Goal: Task Accomplishment & Management: Complete application form

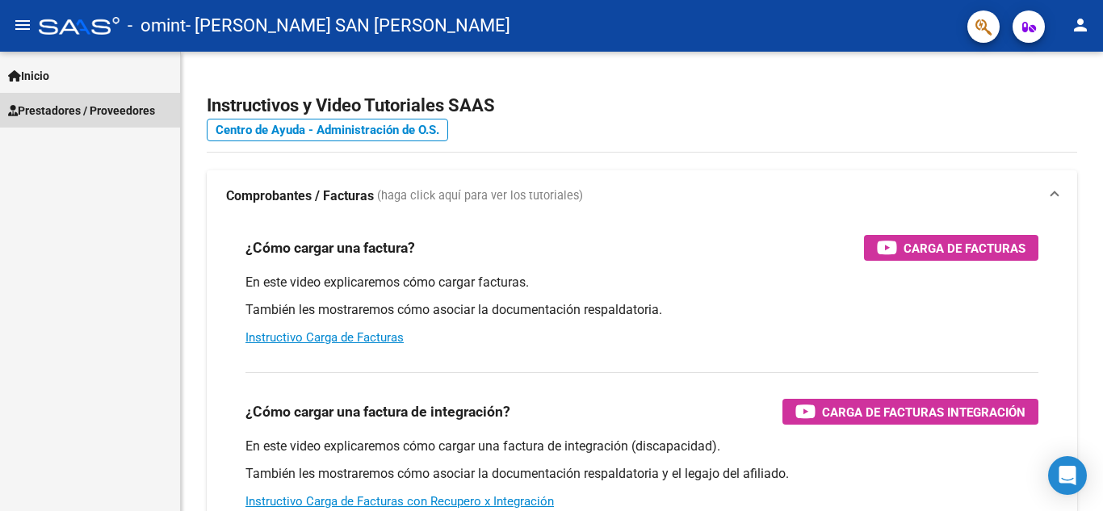
click at [95, 102] on span "Prestadores / Proveedores" at bounding box center [81, 111] width 147 height 18
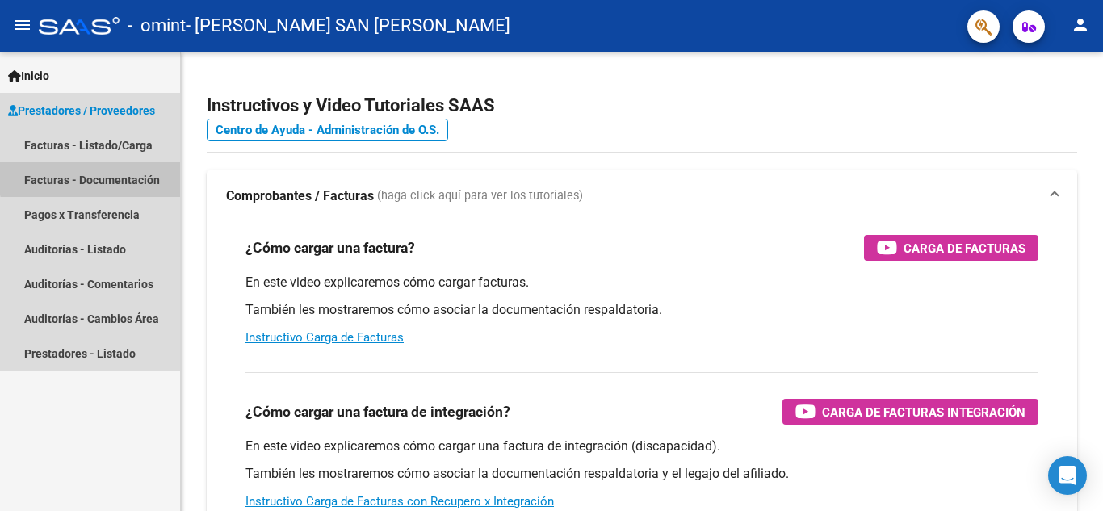
click at [97, 174] on link "Facturas - Documentación" at bounding box center [90, 179] width 180 height 35
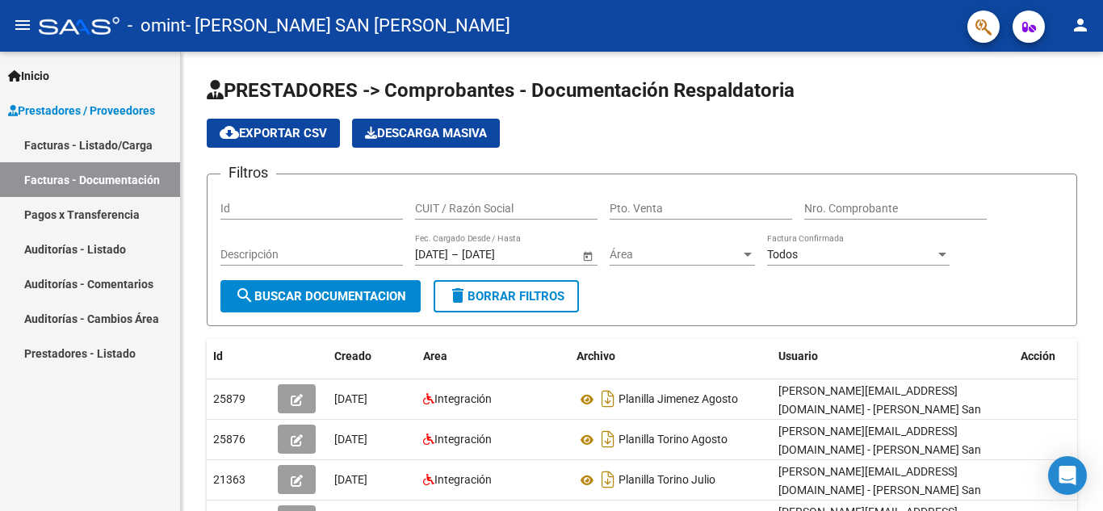
click at [115, 140] on link "Facturas - Listado/Carga" at bounding box center [90, 145] width 180 height 35
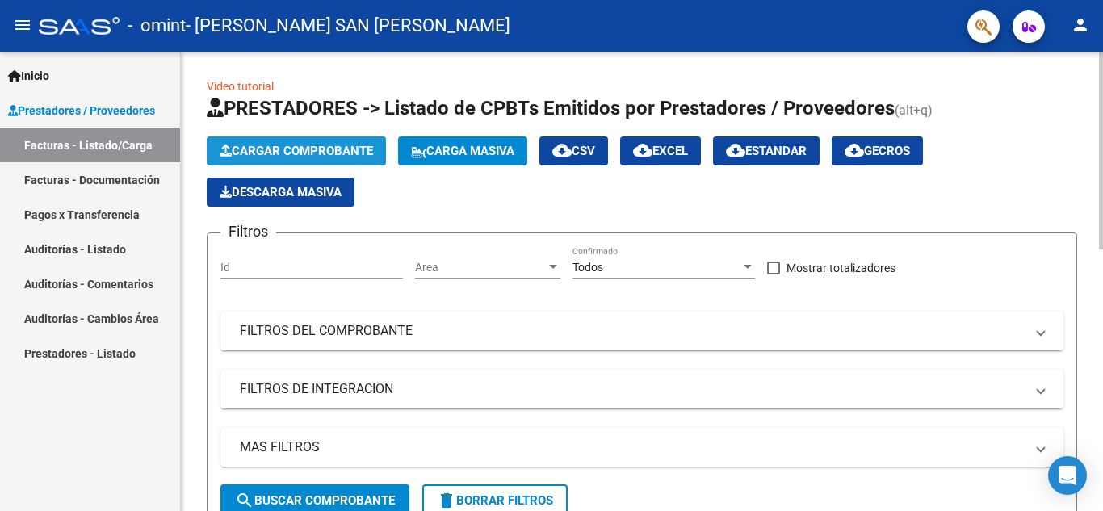
click at [289, 153] on span "Cargar Comprobante" at bounding box center [296, 151] width 153 height 15
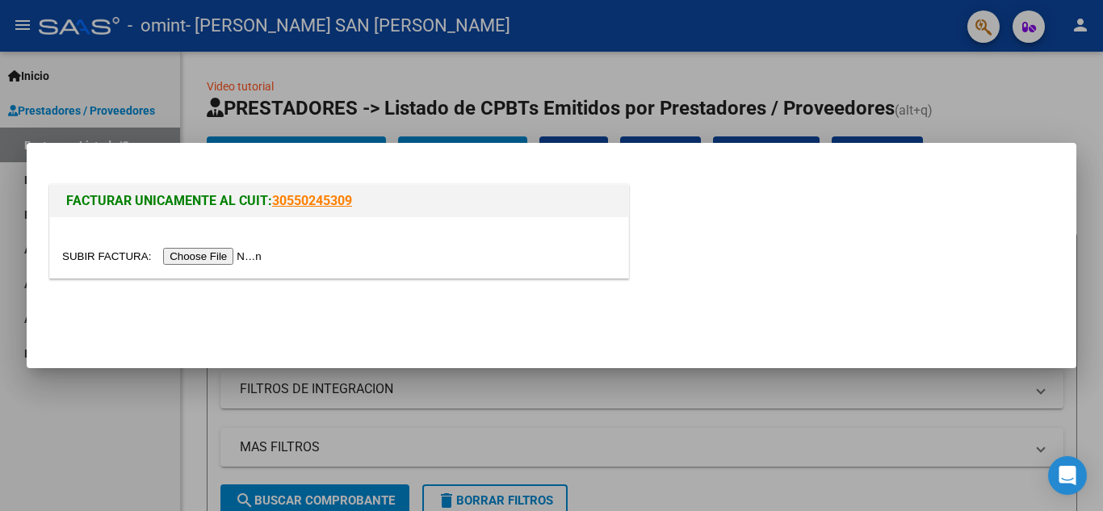
click at [213, 261] on input "file" at bounding box center [164, 256] width 204 height 17
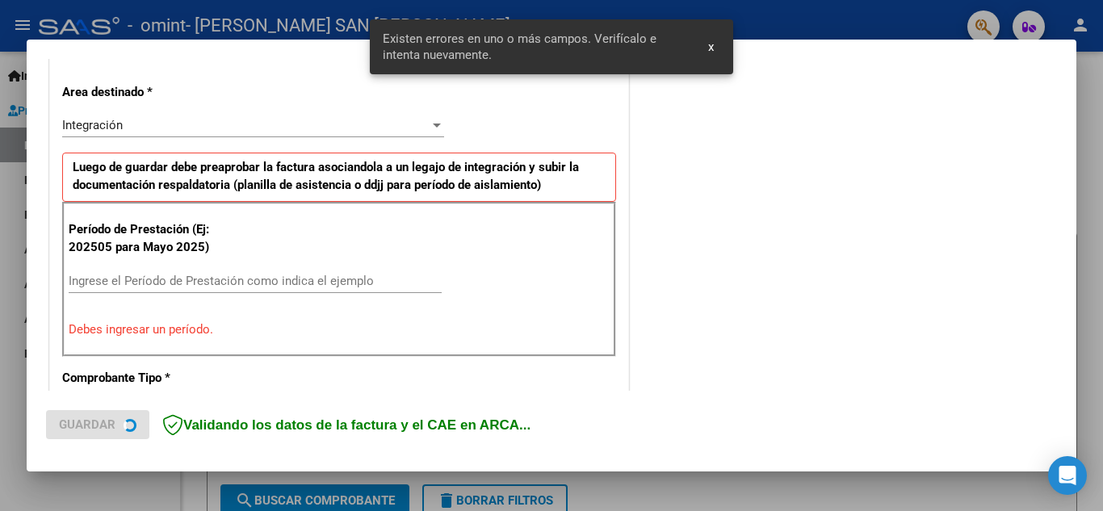
scroll to position [366, 0]
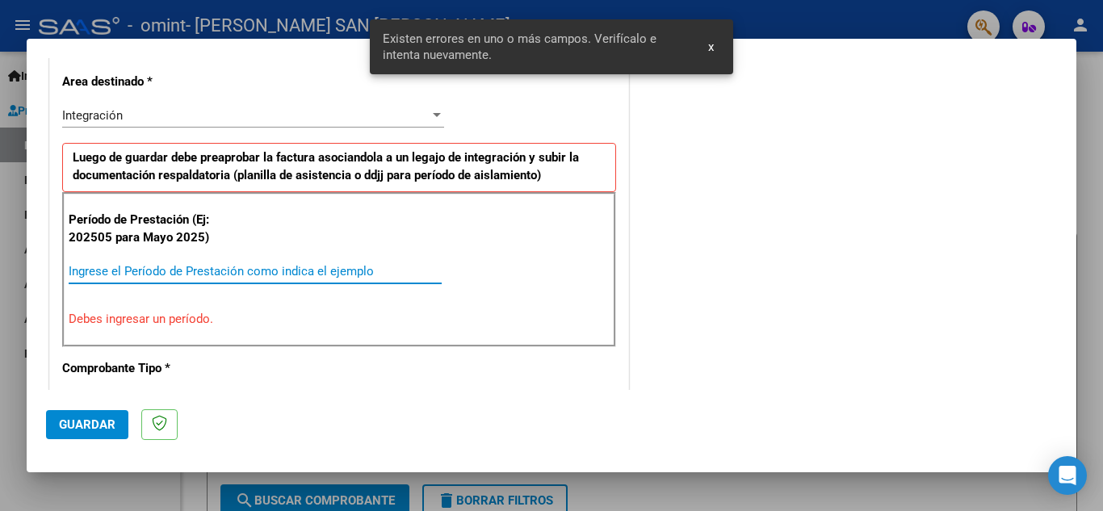
click at [214, 270] on input "Ingrese el Período de Prestación como indica el ejemplo" at bounding box center [255, 271] width 373 height 15
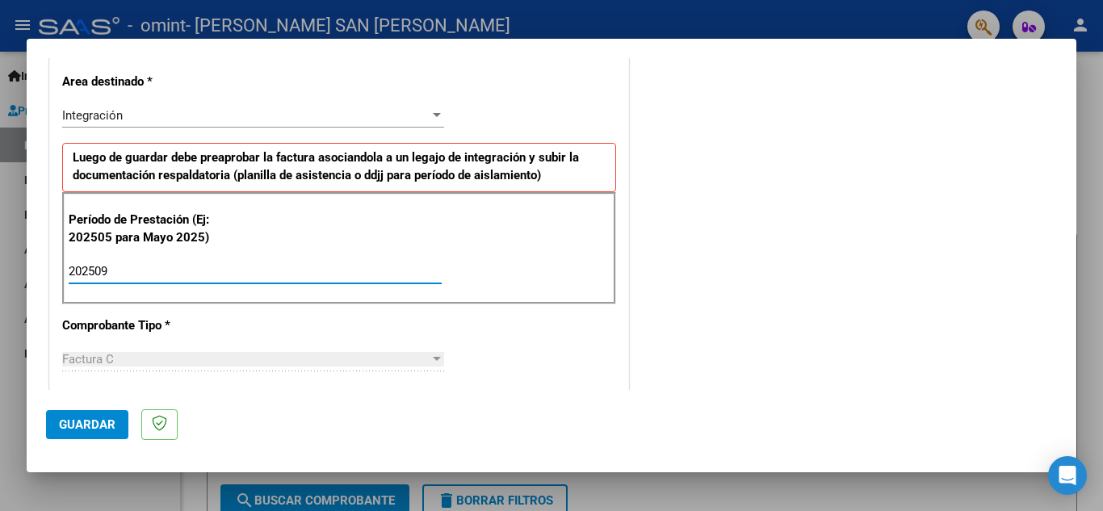
type input "202509"
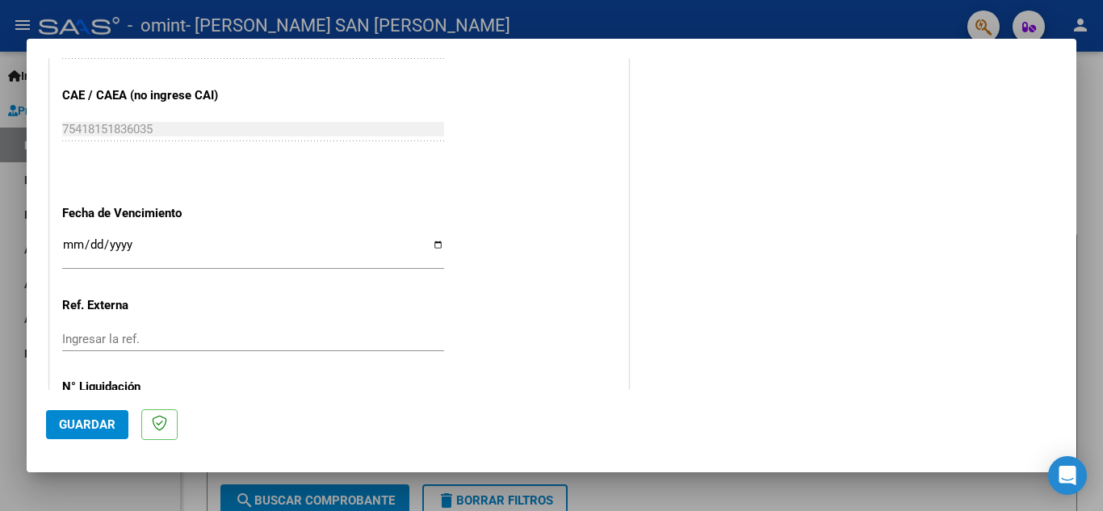
scroll to position [1022, 0]
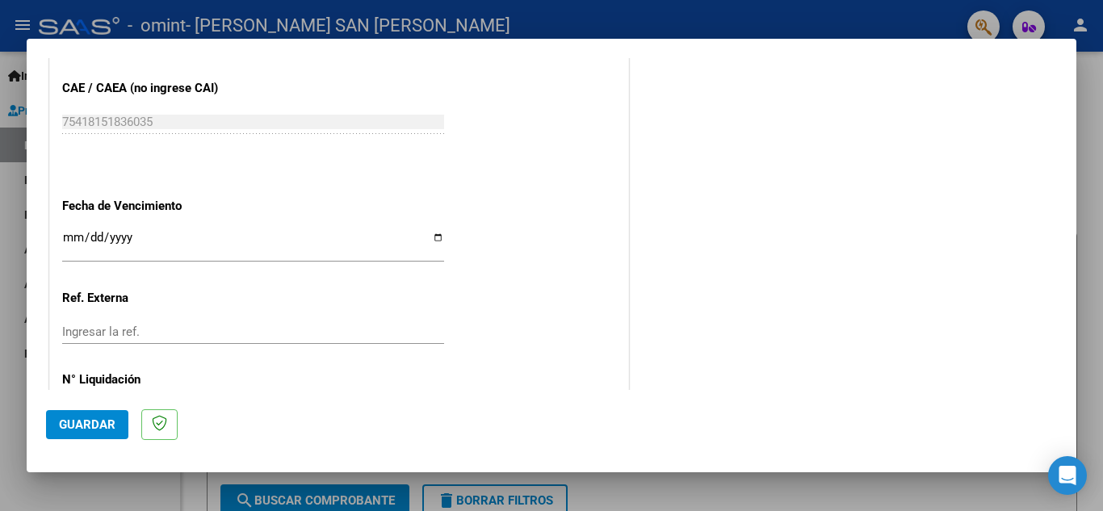
click at [439, 234] on div "Ingresar la fecha" at bounding box center [253, 245] width 382 height 35
click at [436, 237] on input "Ingresar la fecha" at bounding box center [253, 244] width 382 height 26
type input "[DATE]"
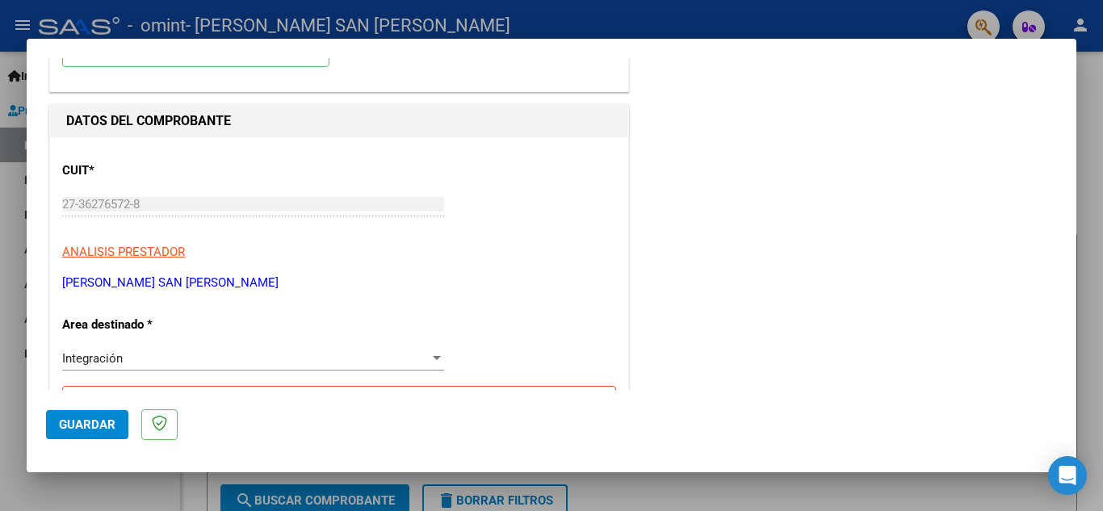
scroll to position [0, 0]
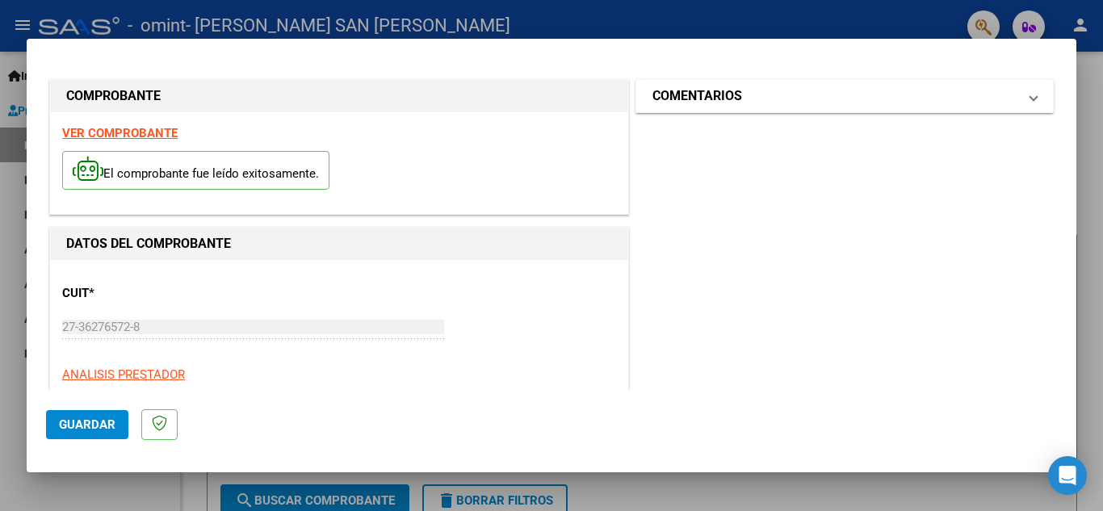
click at [1013, 107] on mat-expansion-panel-header "COMENTARIOS" at bounding box center [844, 96] width 417 height 32
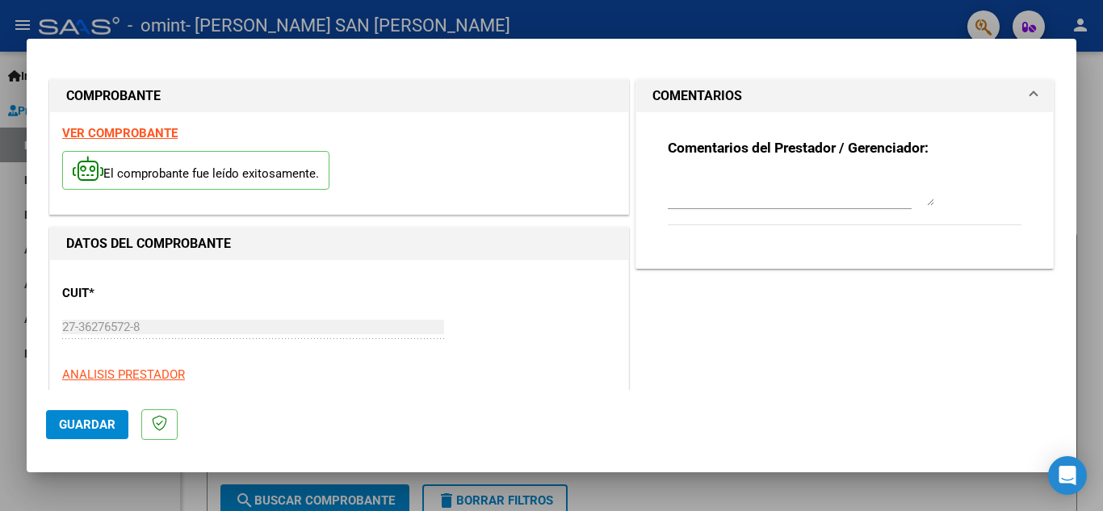
click at [1014, 96] on span "COMENTARIOS" at bounding box center [841, 95] width 378 height 19
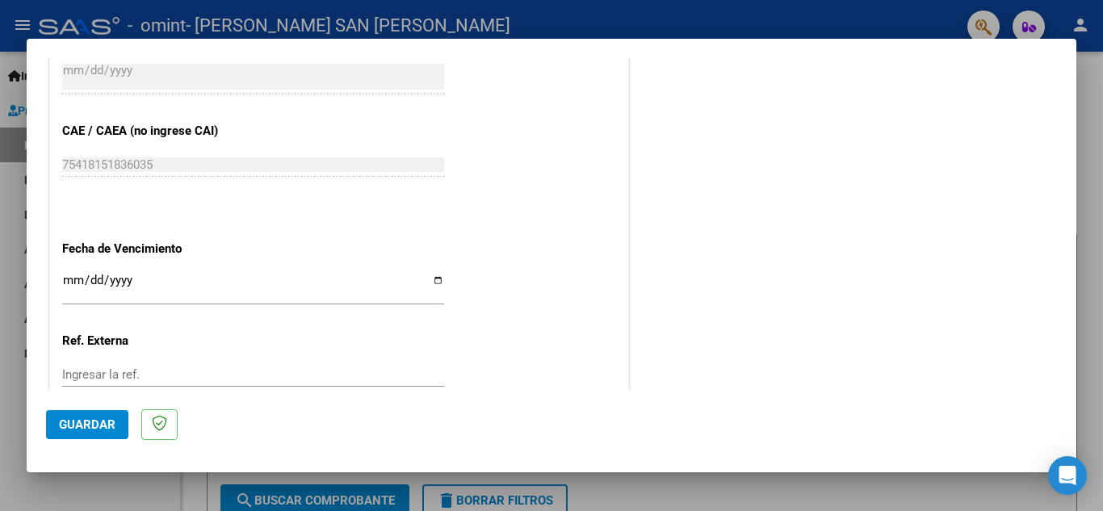
scroll to position [1089, 0]
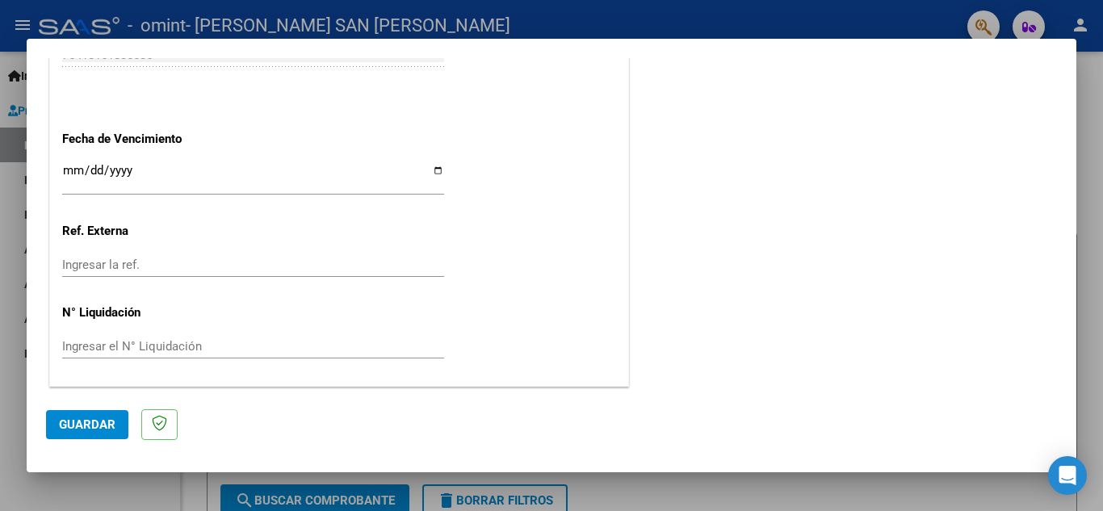
click at [90, 430] on span "Guardar" at bounding box center [87, 424] width 57 height 15
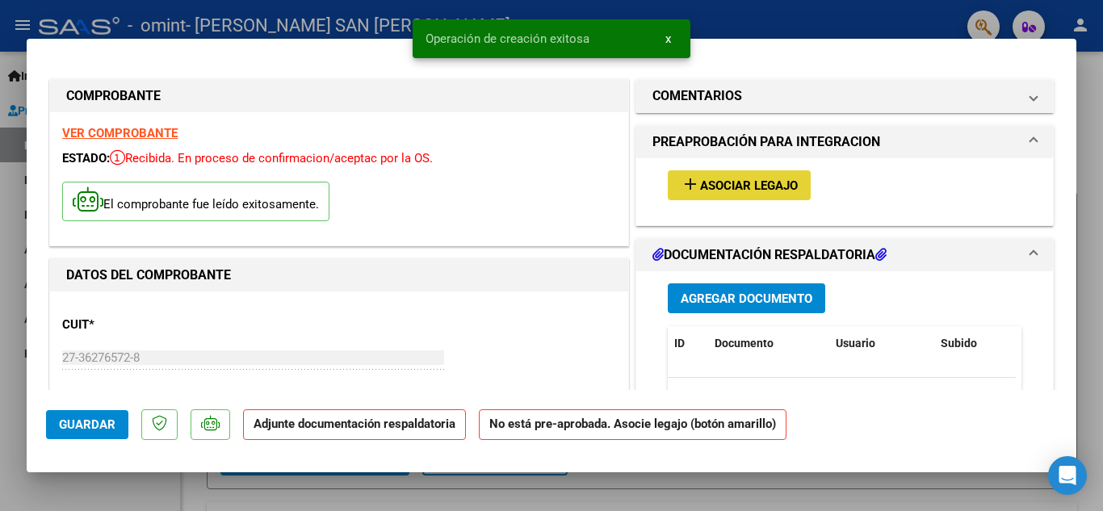
click at [726, 183] on span "Asociar Legajo" at bounding box center [749, 185] width 98 height 15
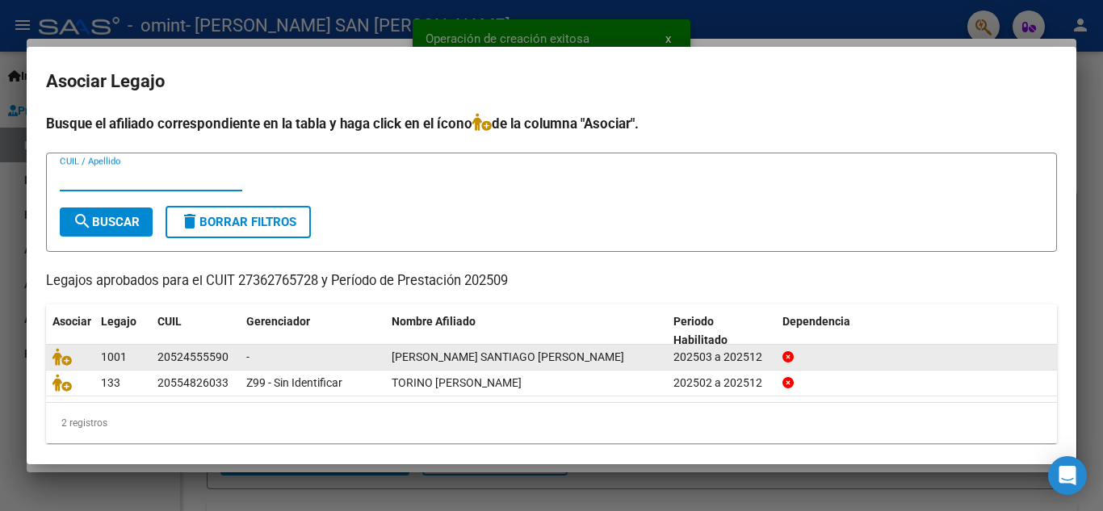
click at [318, 351] on div "-" at bounding box center [312, 357] width 132 height 19
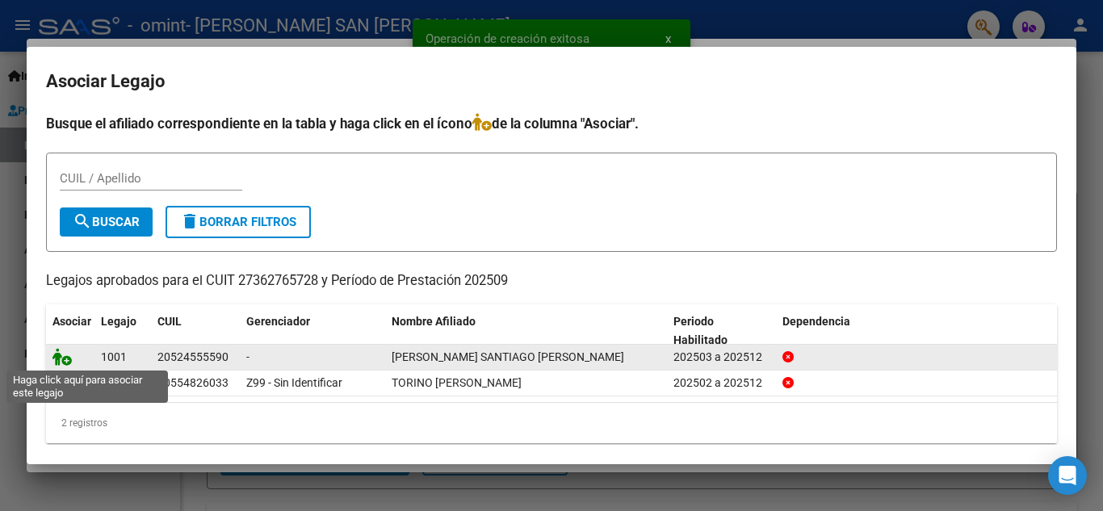
click at [64, 358] on icon at bounding box center [61, 357] width 19 height 18
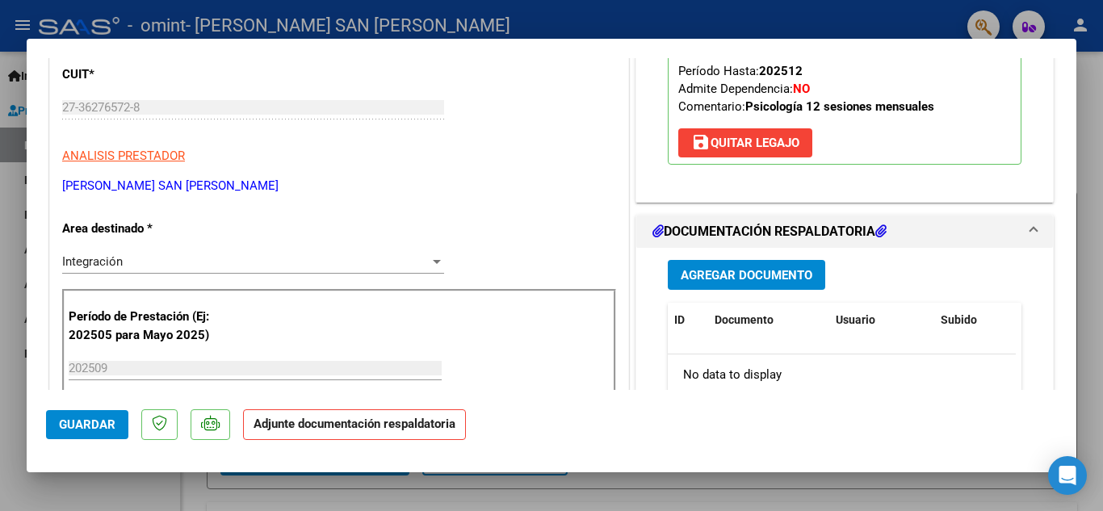
scroll to position [304, 0]
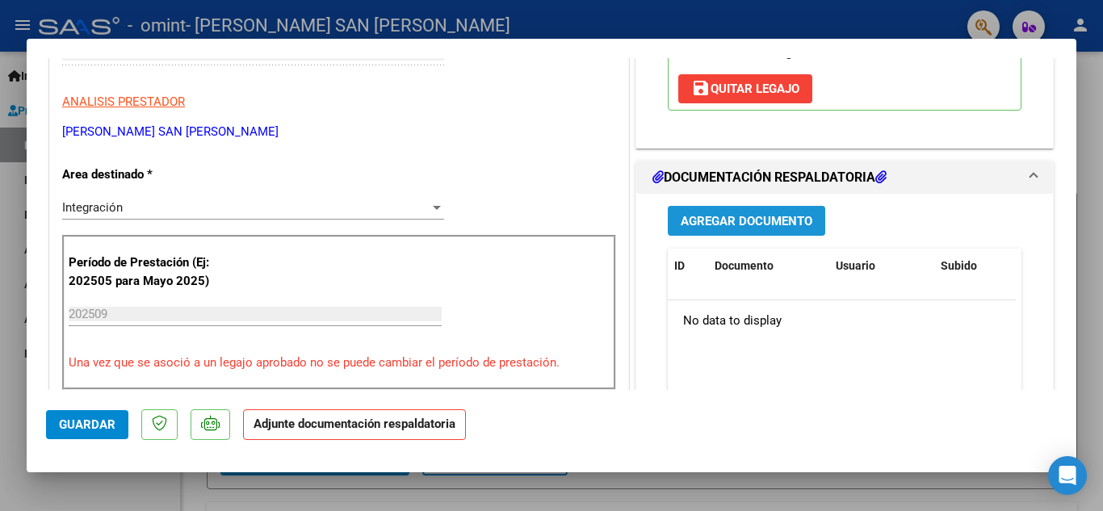
click at [742, 214] on span "Agregar Documento" at bounding box center [746, 221] width 132 height 15
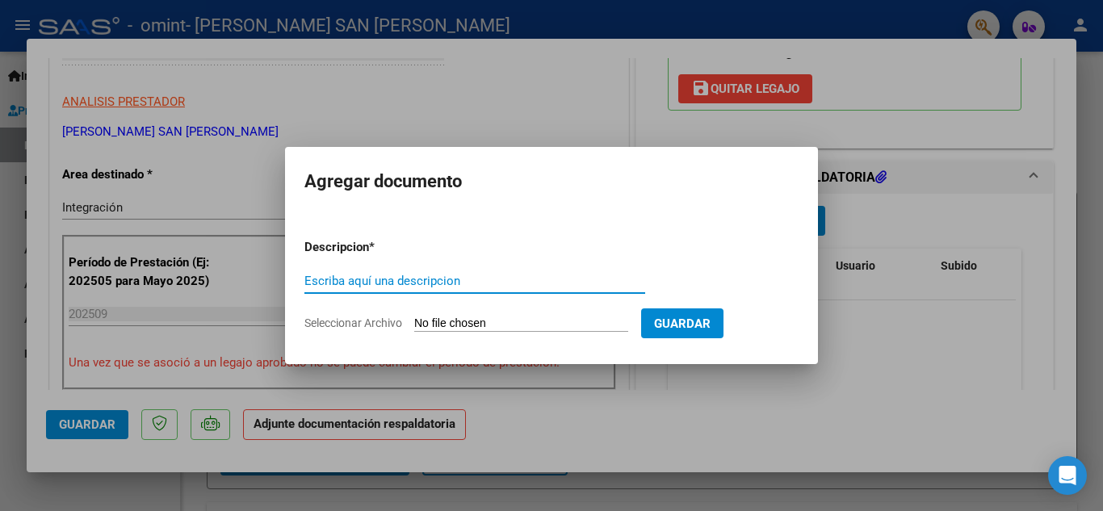
click at [414, 282] on input "Escriba aquí una descripcion" at bounding box center [474, 281] width 341 height 15
type input "planilla Santiago Jimenez septiembre"
click at [710, 316] on span "Guardar" at bounding box center [682, 323] width 57 height 15
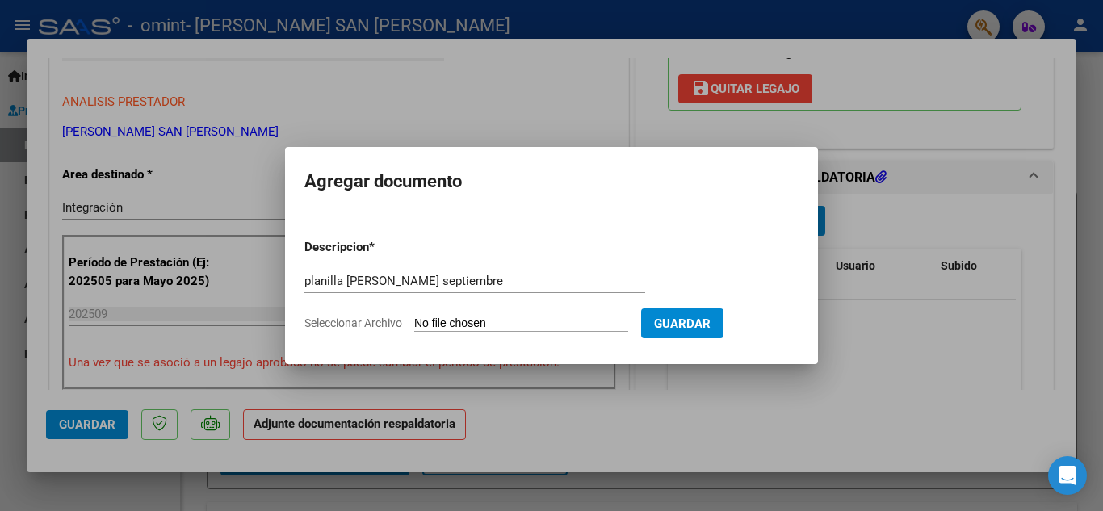
click at [540, 312] on form "Descripcion * planilla Santiago Jimenez septiembre Escriba aquí una descripcion…" at bounding box center [551, 285] width 494 height 118
click at [463, 324] on input "Seleccionar Archivo" at bounding box center [521, 323] width 214 height 15
type input "C:\fakepath\planilla Santi Jiménez SEP 25.pdf"
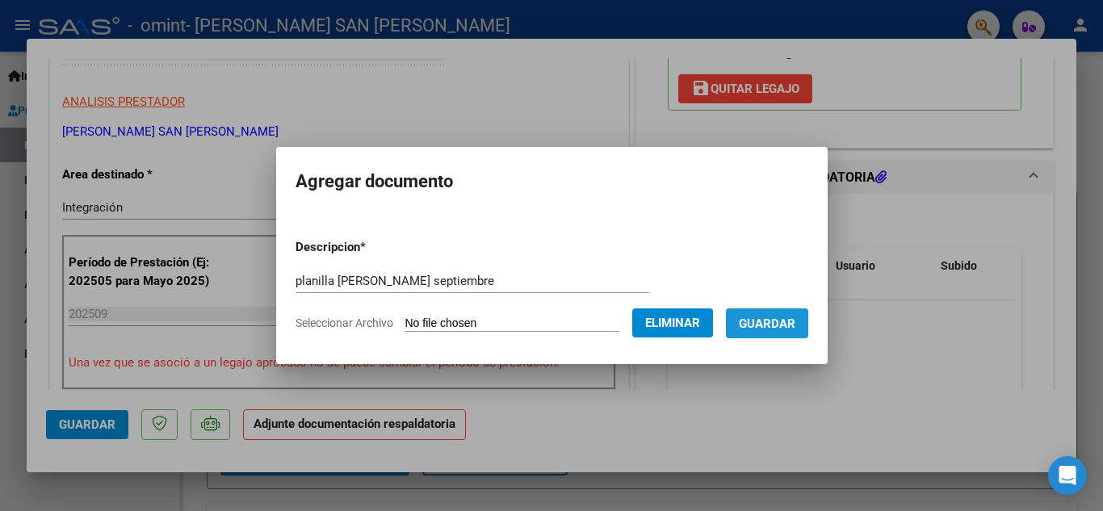
click at [806, 337] on button "Guardar" at bounding box center [767, 323] width 82 height 30
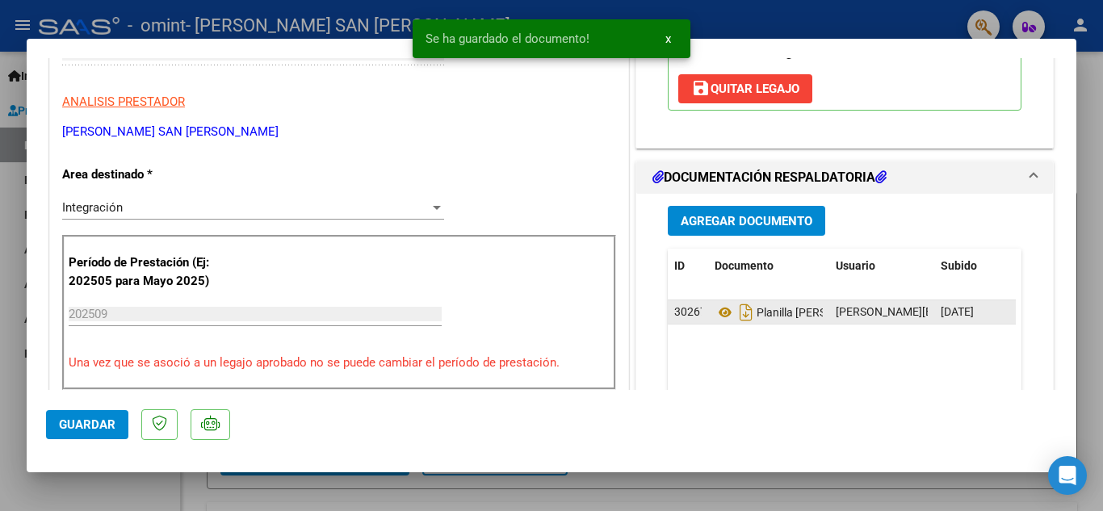
click at [897, 303] on div "caterina.acostasanpedro@gmail.com - Caterina Micaela Acosta San Pedro" at bounding box center [881, 312] width 92 height 19
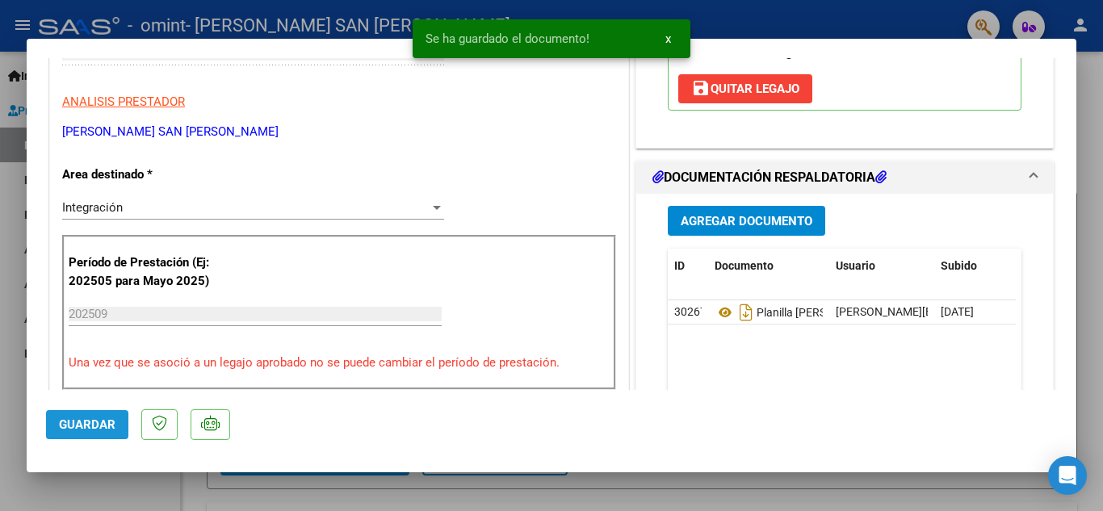
click at [76, 421] on span "Guardar" at bounding box center [87, 424] width 57 height 15
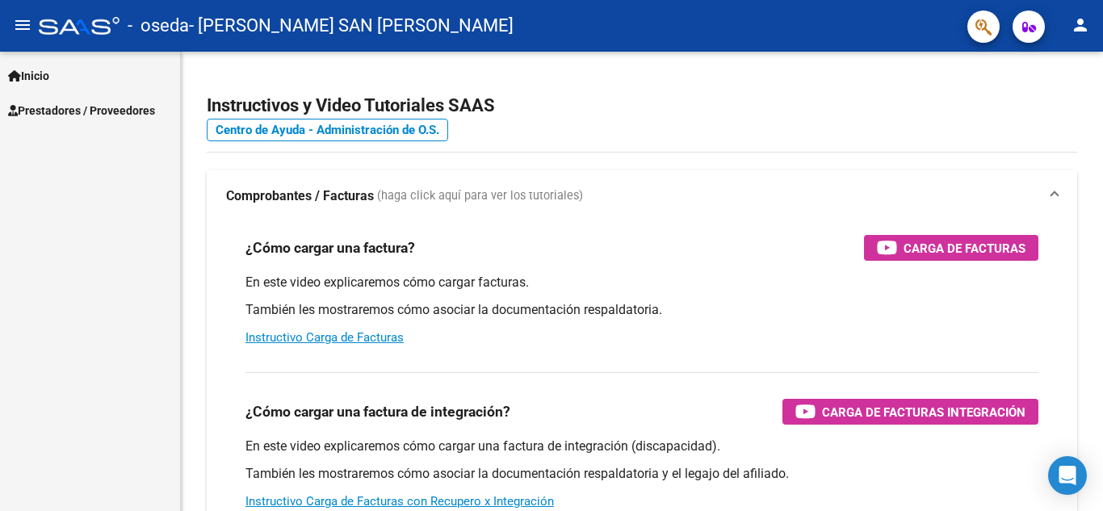
click at [119, 112] on span "Prestadores / Proveedores" at bounding box center [81, 111] width 147 height 18
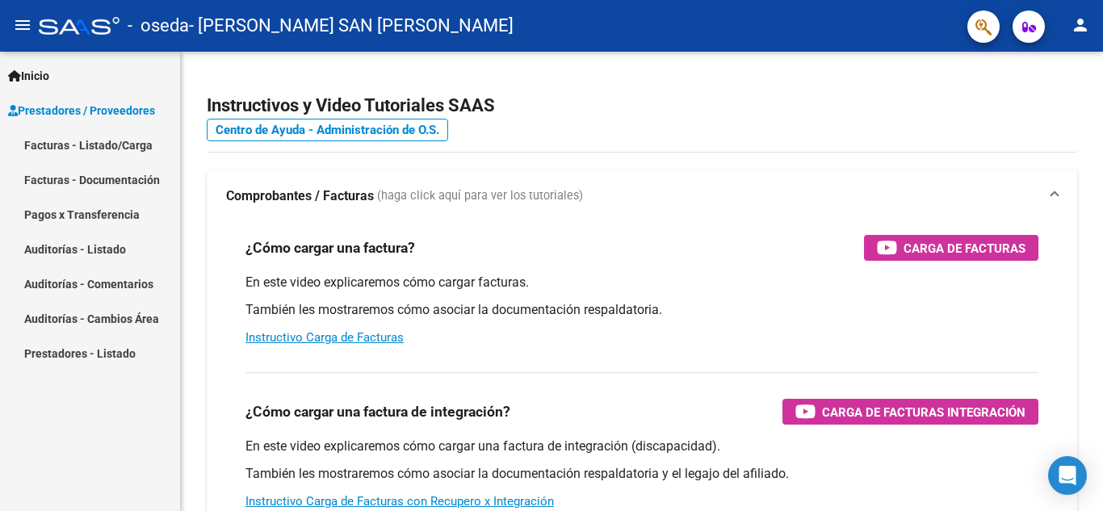
click at [107, 140] on link "Facturas - Listado/Carga" at bounding box center [90, 145] width 180 height 35
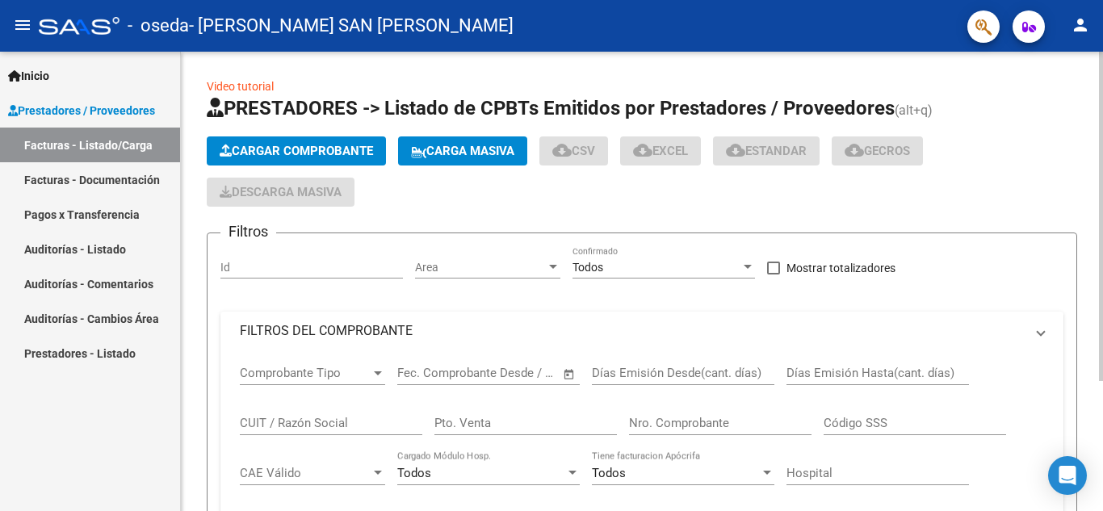
click at [263, 140] on button "Cargar Comprobante" at bounding box center [296, 150] width 179 height 29
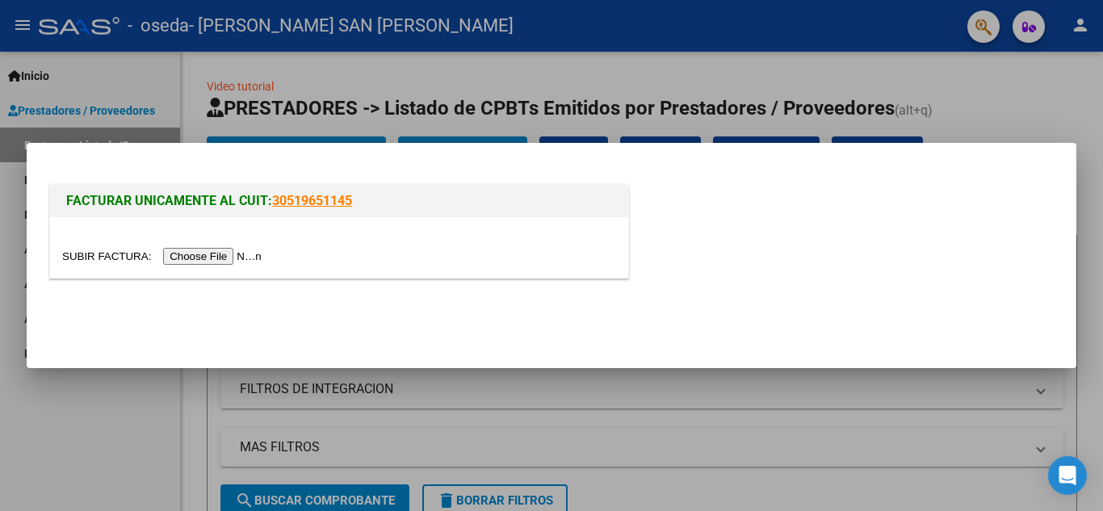
click at [228, 258] on input "file" at bounding box center [164, 256] width 204 height 17
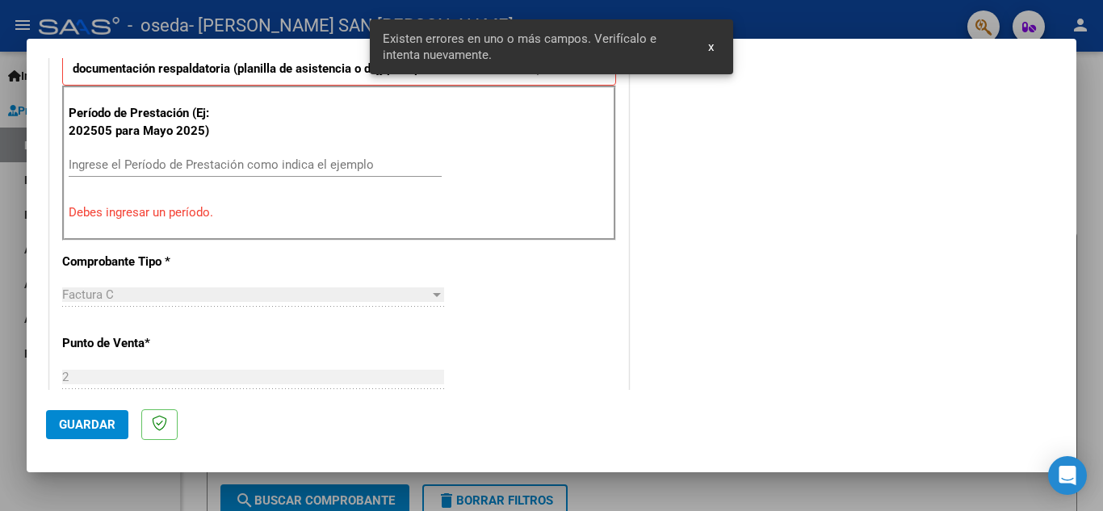
scroll to position [425, 0]
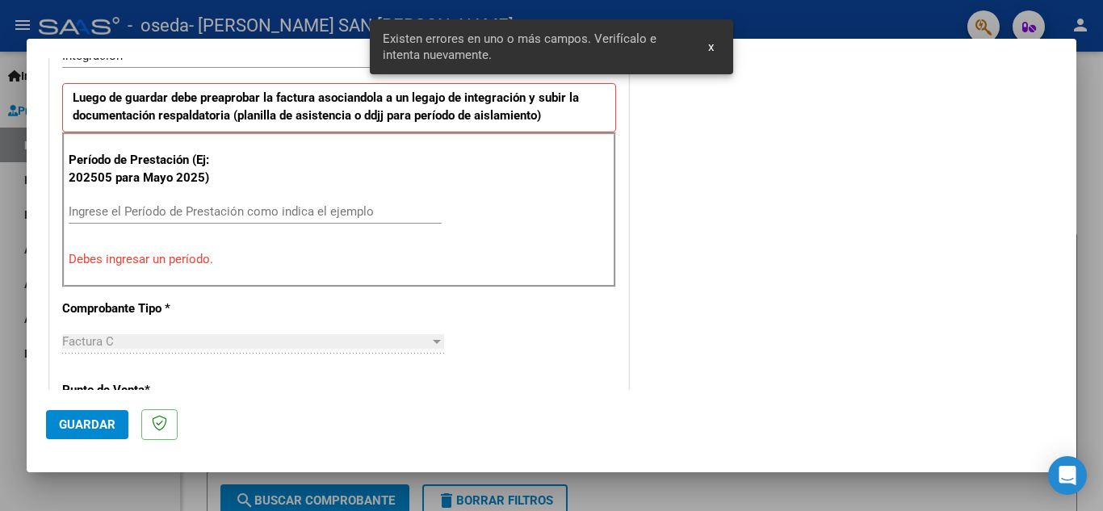
click at [260, 208] on input "Ingrese el Período de Prestación como indica el ejemplo" at bounding box center [255, 211] width 373 height 15
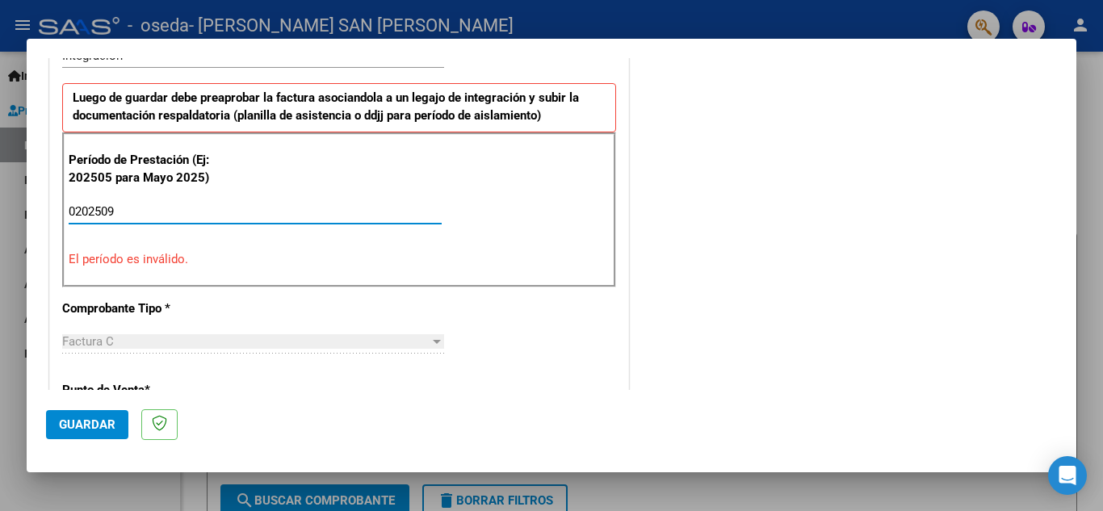
click at [78, 207] on input "0202509" at bounding box center [255, 211] width 373 height 15
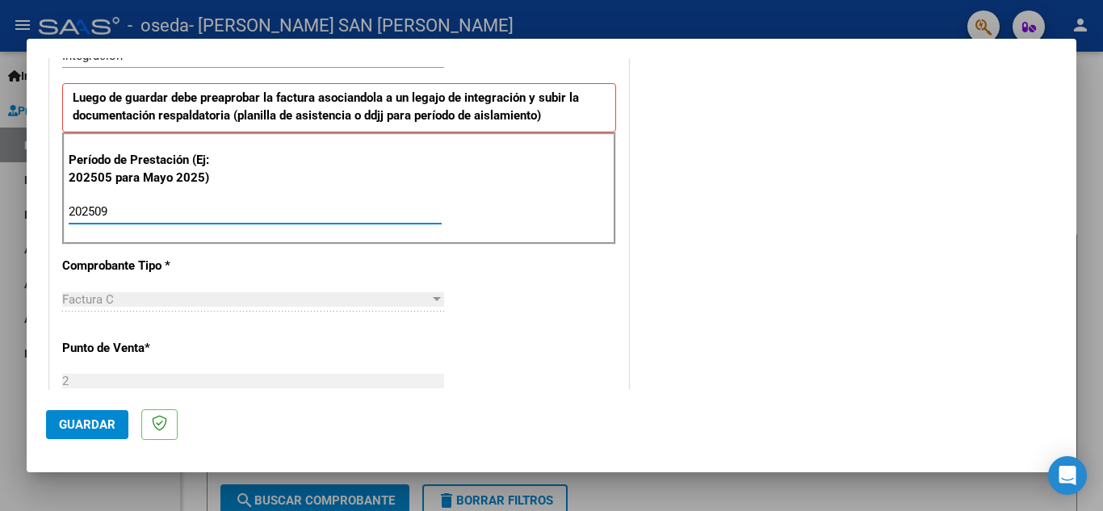
type input "202509"
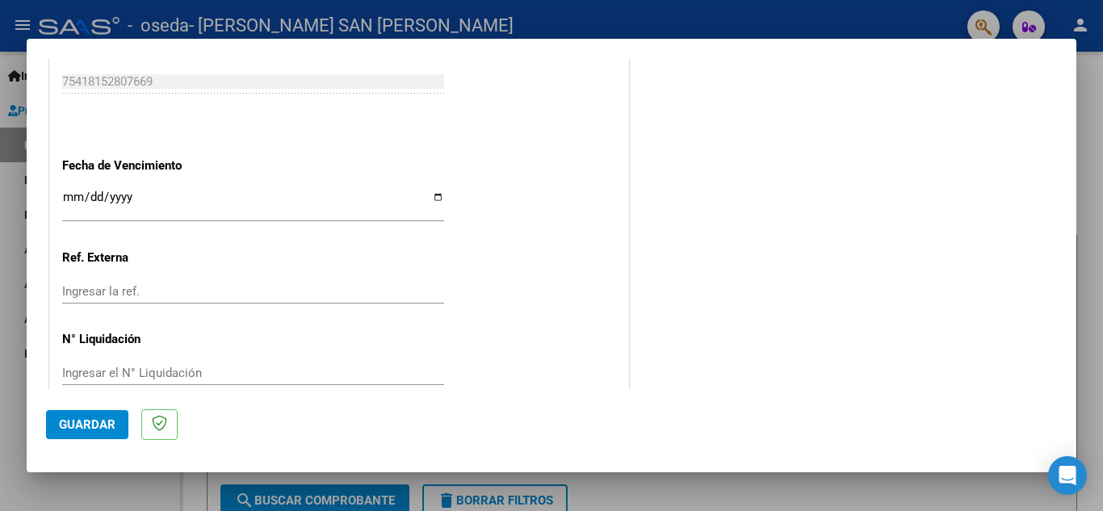
scroll to position [1089, 0]
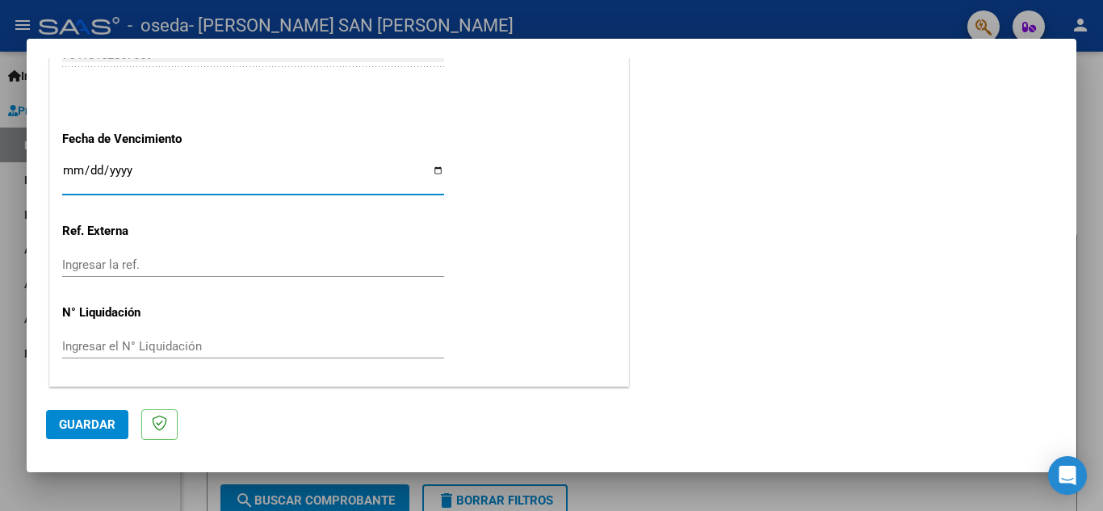
click at [436, 165] on input "Ingresar la fecha" at bounding box center [253, 177] width 382 height 26
type input "[DATE]"
click at [98, 410] on button "Guardar" at bounding box center [87, 424] width 82 height 29
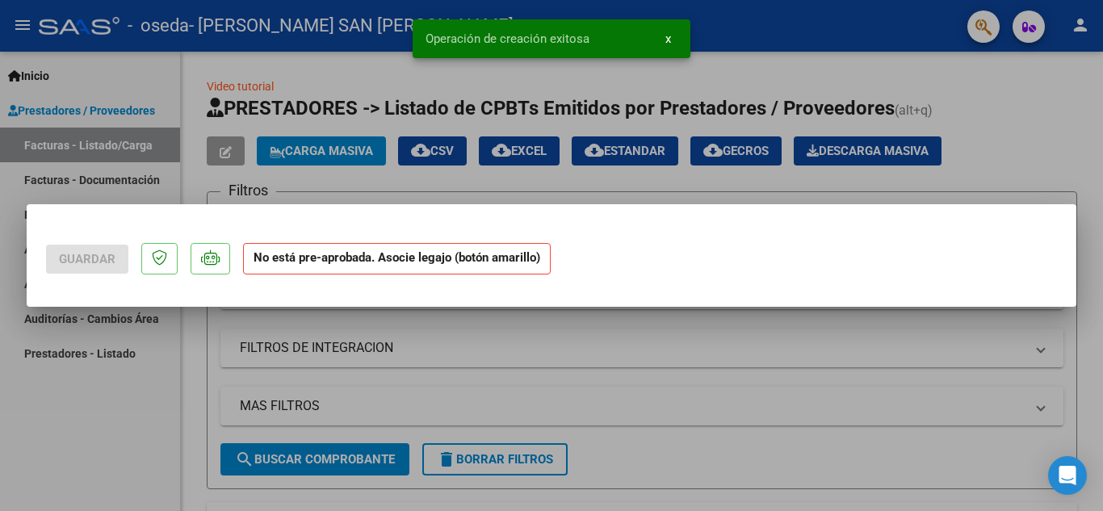
scroll to position [0, 0]
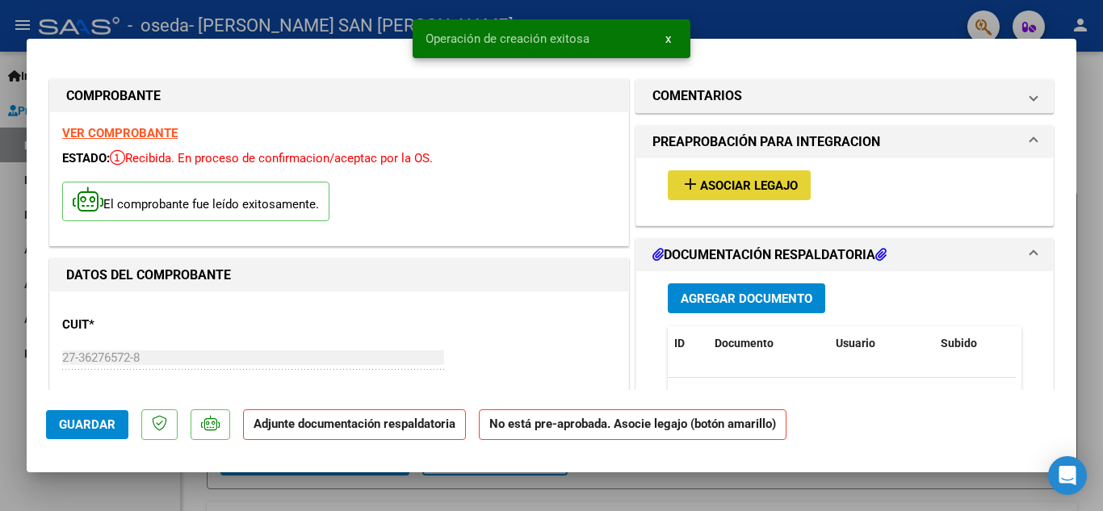
click at [713, 186] on span "Asociar Legajo" at bounding box center [749, 185] width 98 height 15
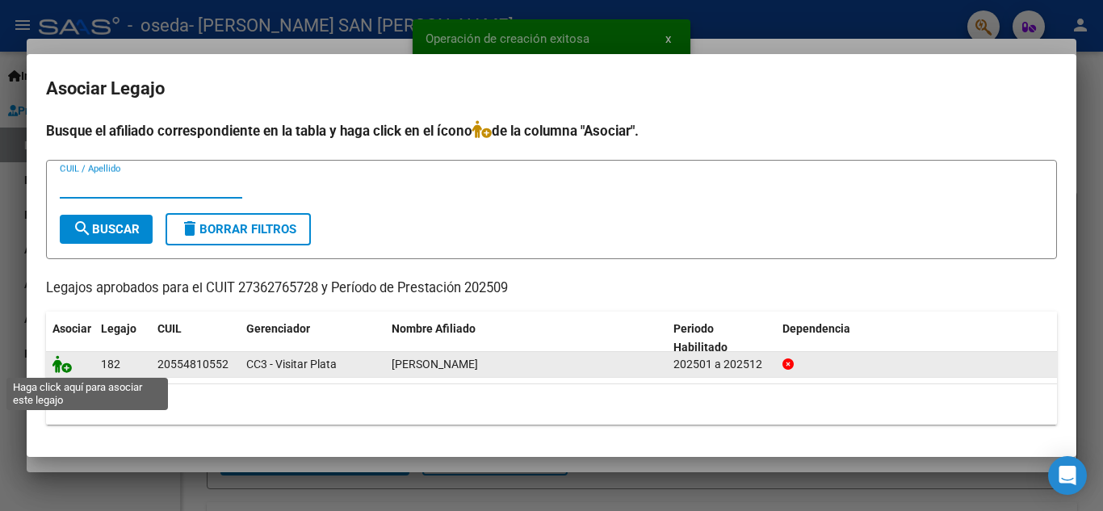
click at [61, 365] on icon at bounding box center [61, 364] width 19 height 18
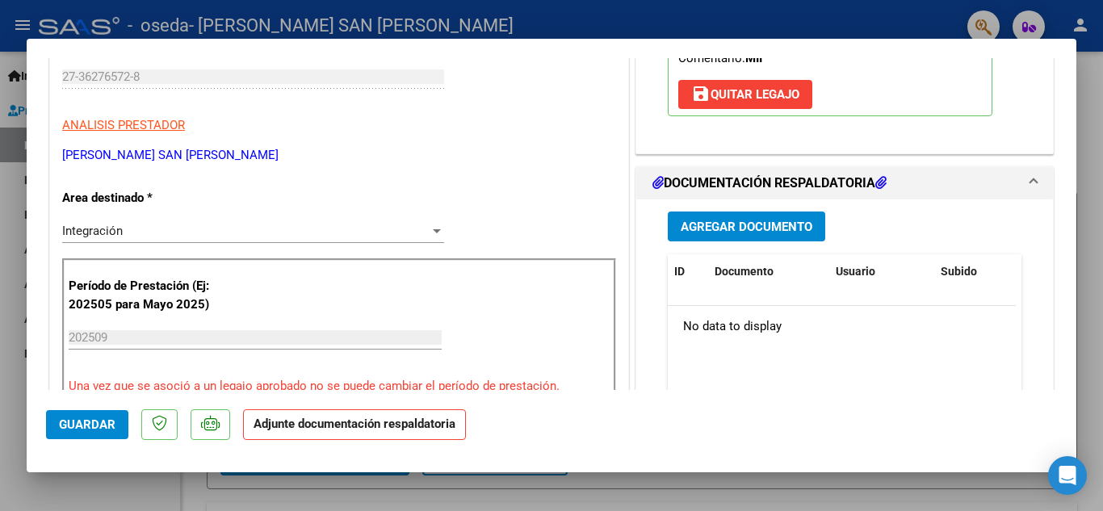
scroll to position [339, 0]
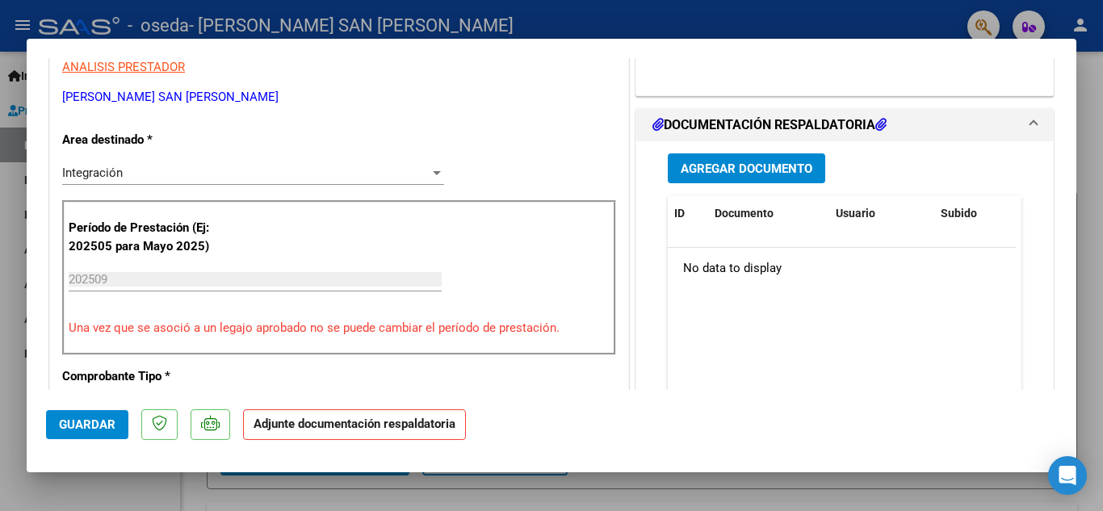
click at [792, 170] on span "Agregar Documento" at bounding box center [746, 168] width 132 height 15
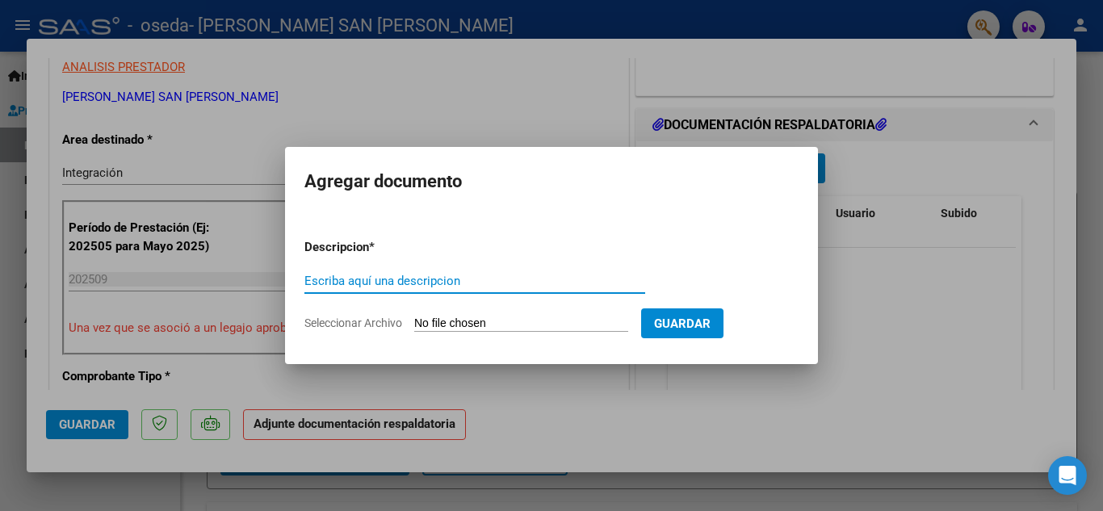
click at [365, 278] on input "Escriba aquí una descripcion" at bounding box center [474, 281] width 341 height 15
type input "planilla septiembre [PERSON_NAME]"
click at [445, 324] on input "Seleccionar Archivo" at bounding box center [521, 323] width 214 height 15
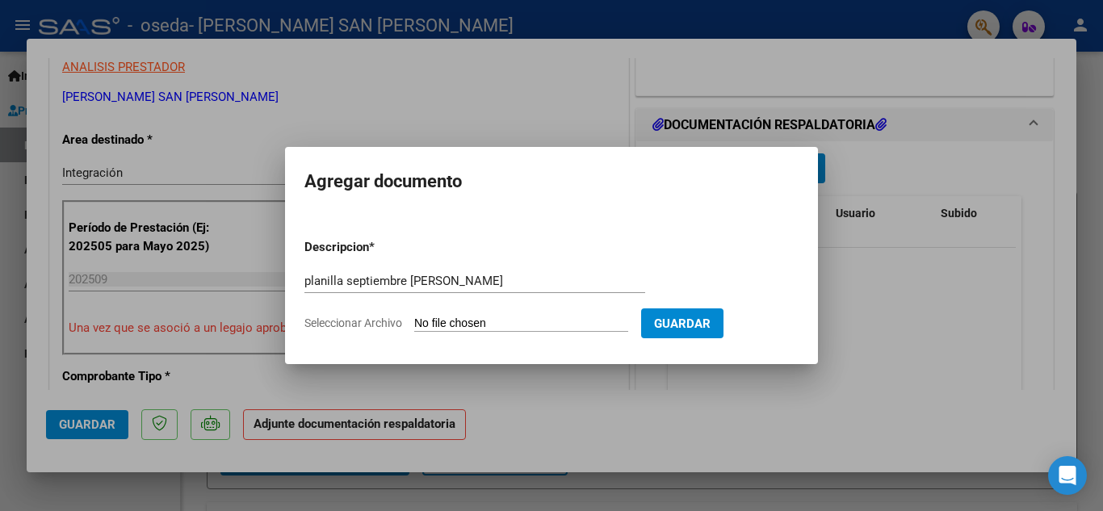
type input "C:\fakepath\planilla [PERSON_NAME] [GEOGRAPHIC_DATA] [DATE].pdf"
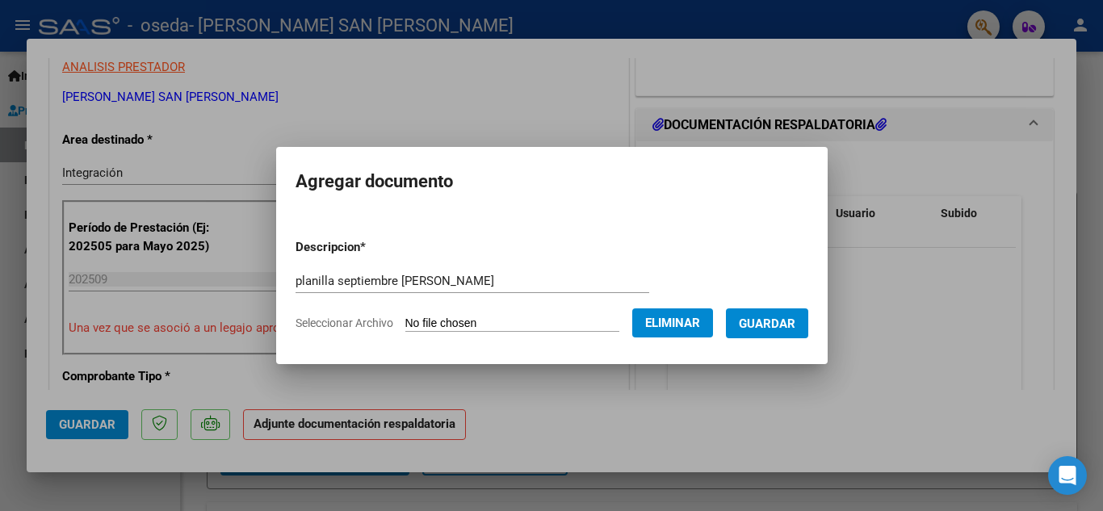
click at [789, 326] on span "Guardar" at bounding box center [767, 323] width 57 height 15
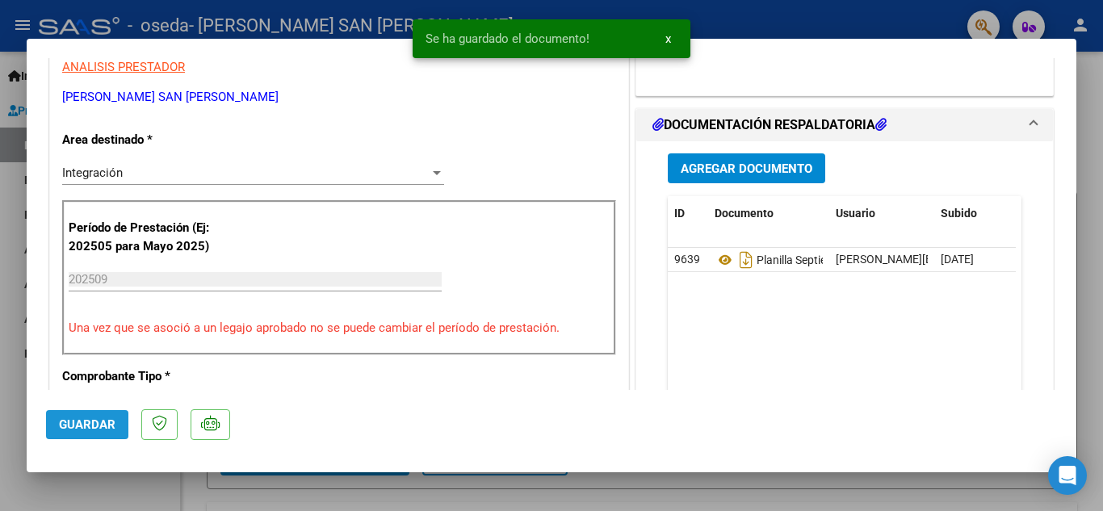
click at [102, 427] on span "Guardar" at bounding box center [87, 424] width 57 height 15
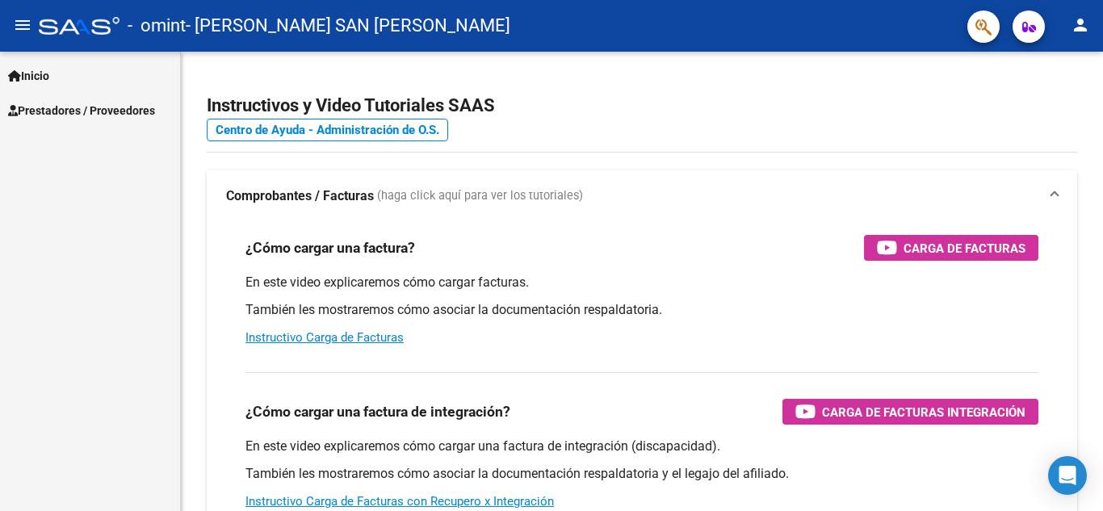
click at [100, 107] on span "Prestadores / Proveedores" at bounding box center [81, 111] width 147 height 18
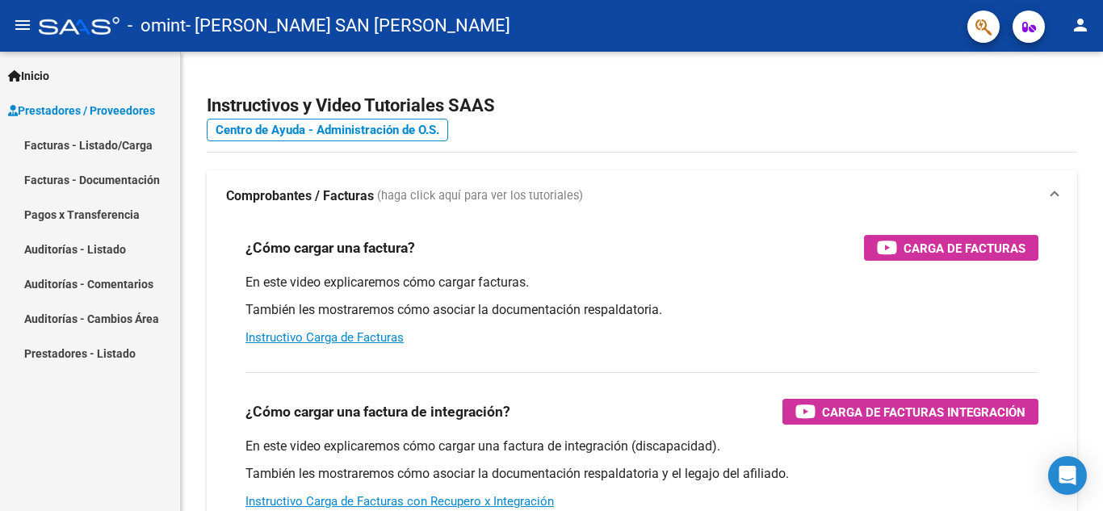
click at [94, 141] on link "Facturas - Listado/Carga" at bounding box center [90, 145] width 180 height 35
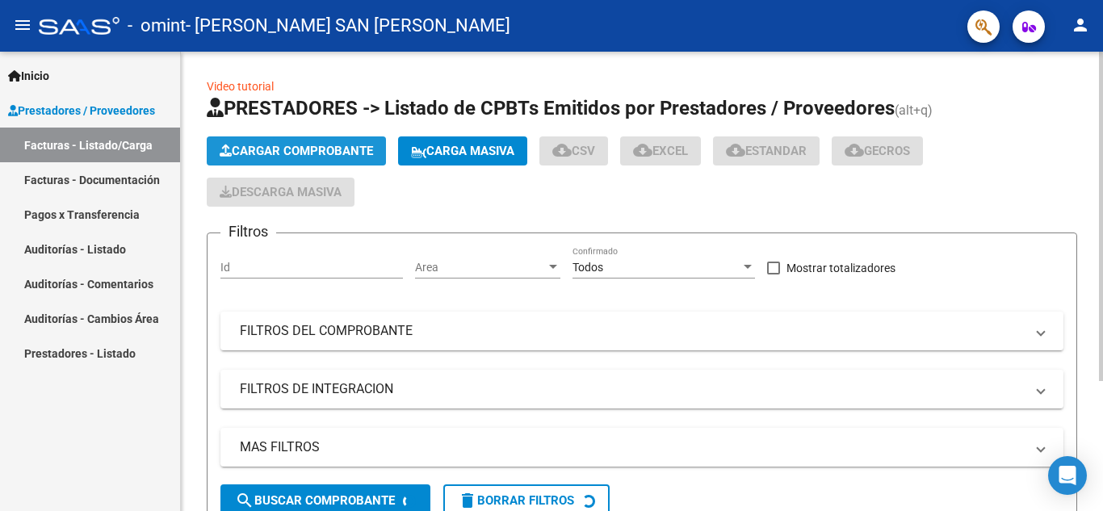
click at [261, 151] on span "Cargar Comprobante" at bounding box center [296, 151] width 153 height 15
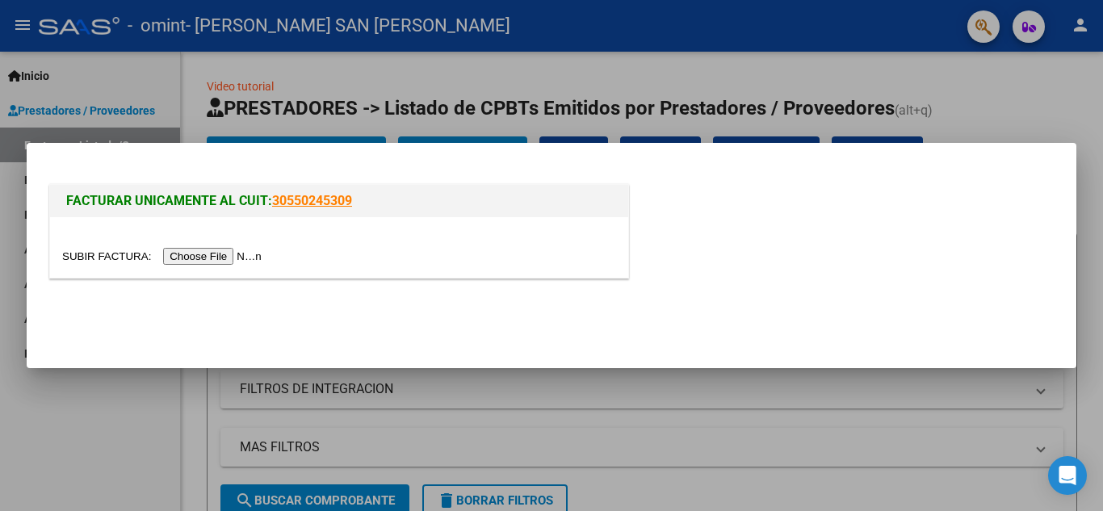
click at [232, 259] on input "file" at bounding box center [164, 256] width 204 height 17
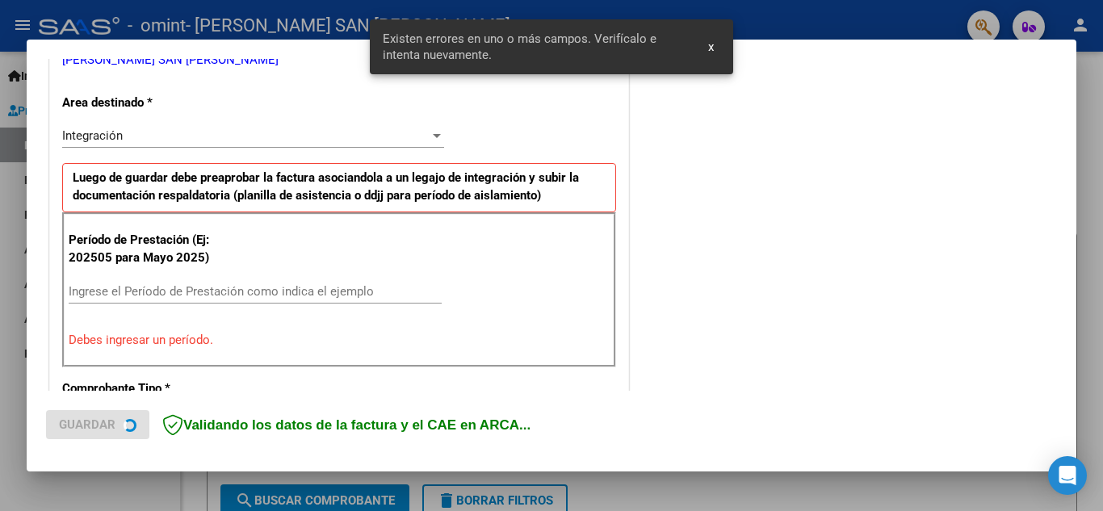
scroll to position [366, 0]
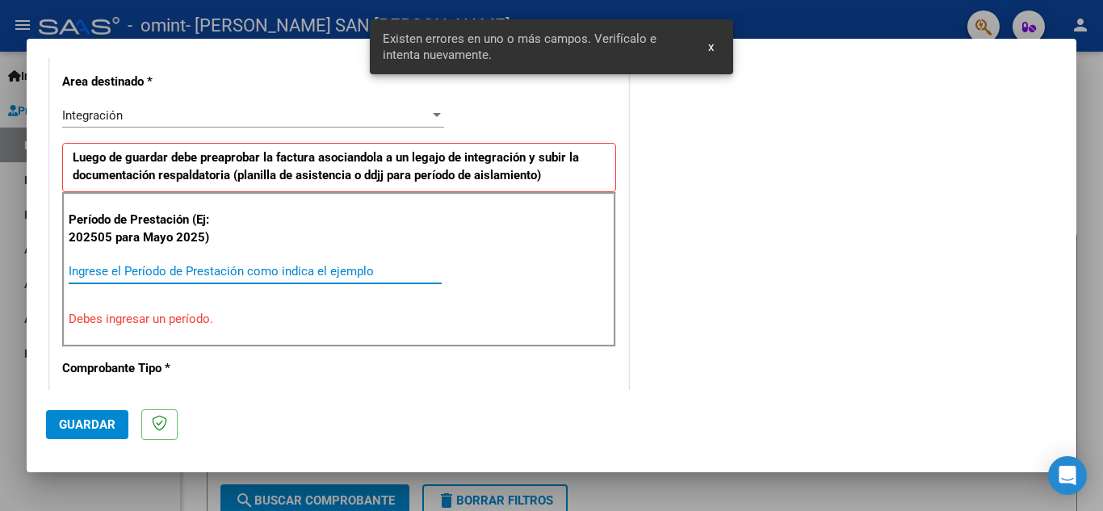
click at [163, 270] on input "Ingrese el Período de Prestación como indica el ejemplo" at bounding box center [255, 271] width 373 height 15
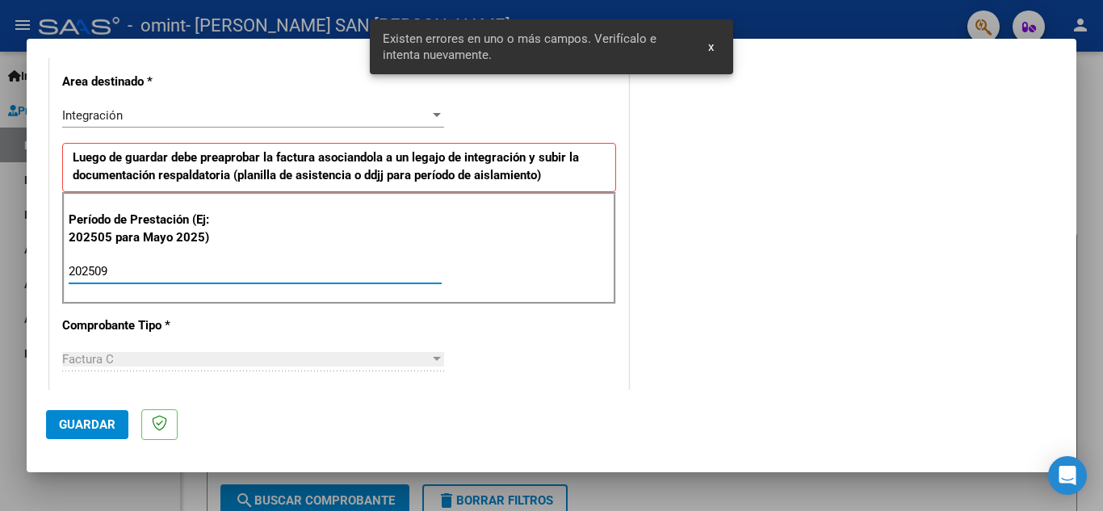
type input "202509"
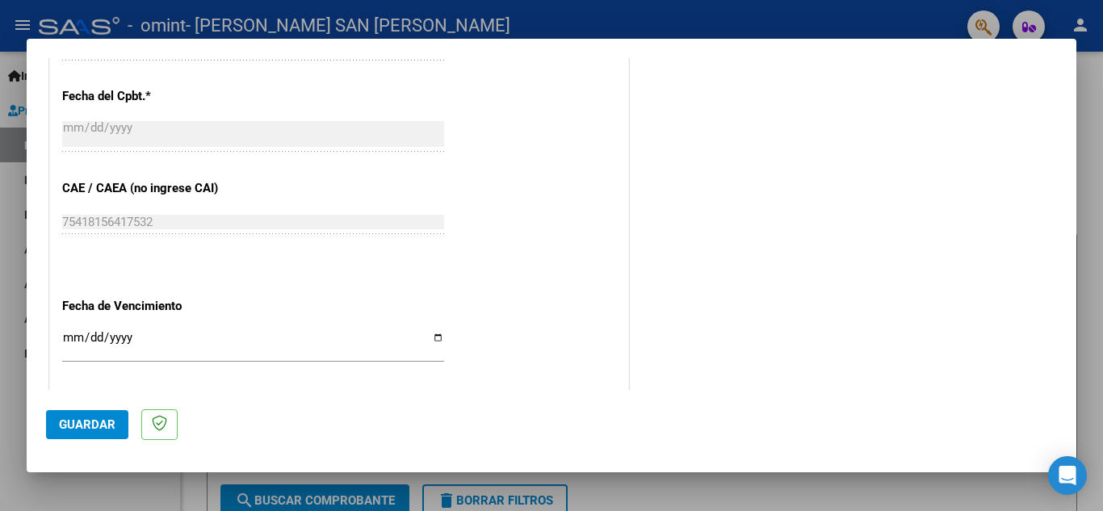
scroll to position [1089, 0]
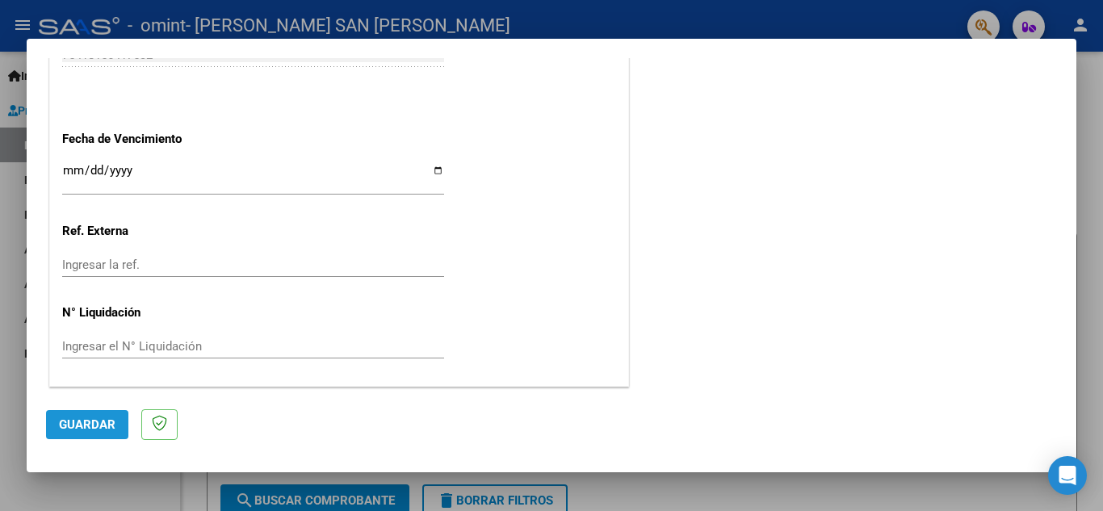
click at [88, 418] on span "Guardar" at bounding box center [87, 424] width 57 height 15
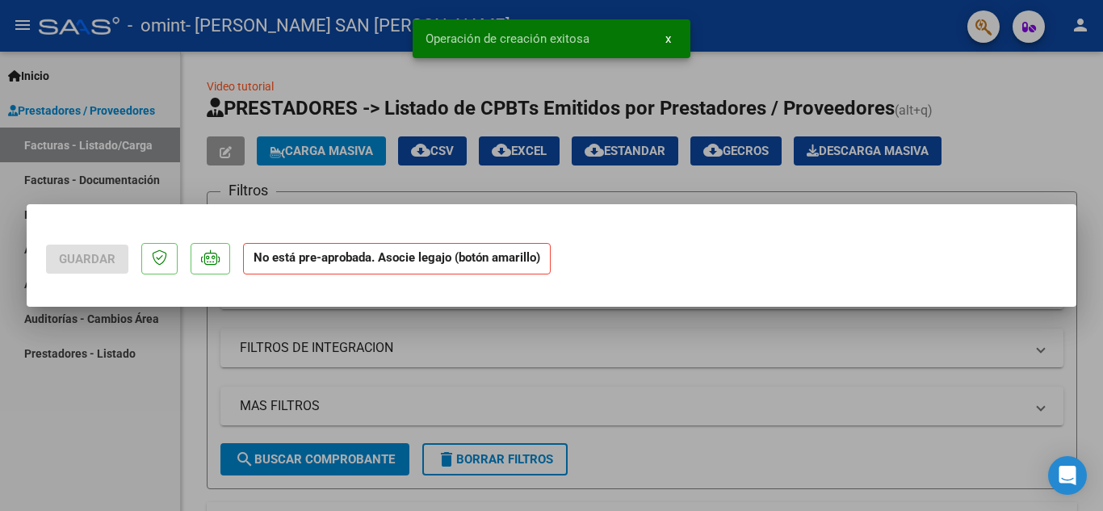
scroll to position [0, 0]
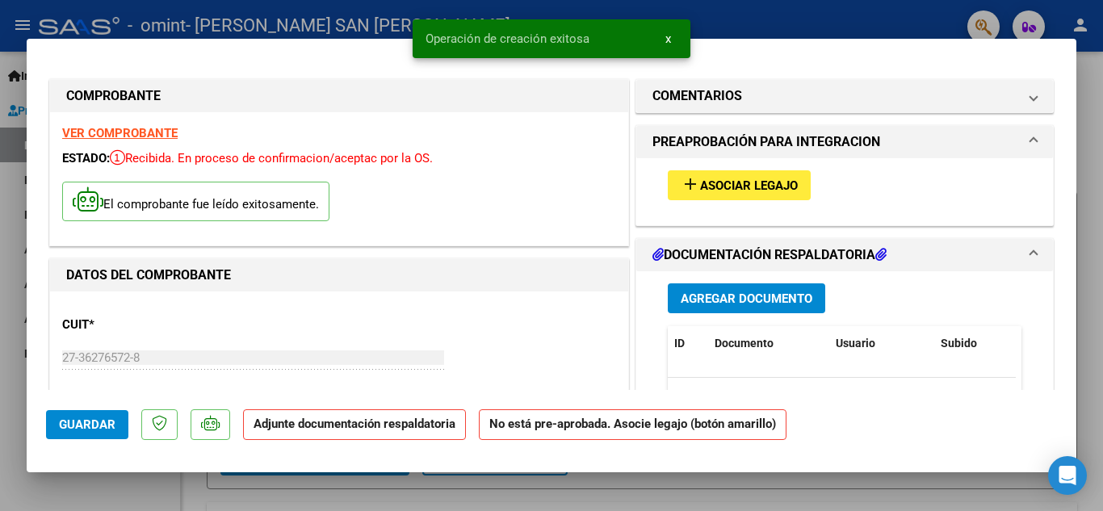
click at [718, 189] on span "Asociar Legajo" at bounding box center [749, 185] width 98 height 15
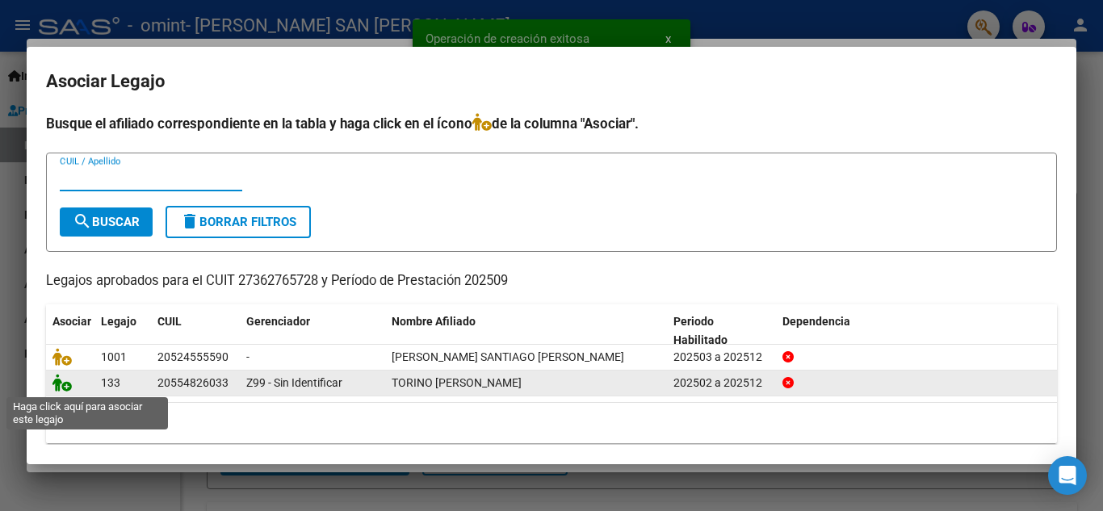
click at [65, 389] on icon at bounding box center [61, 383] width 19 height 18
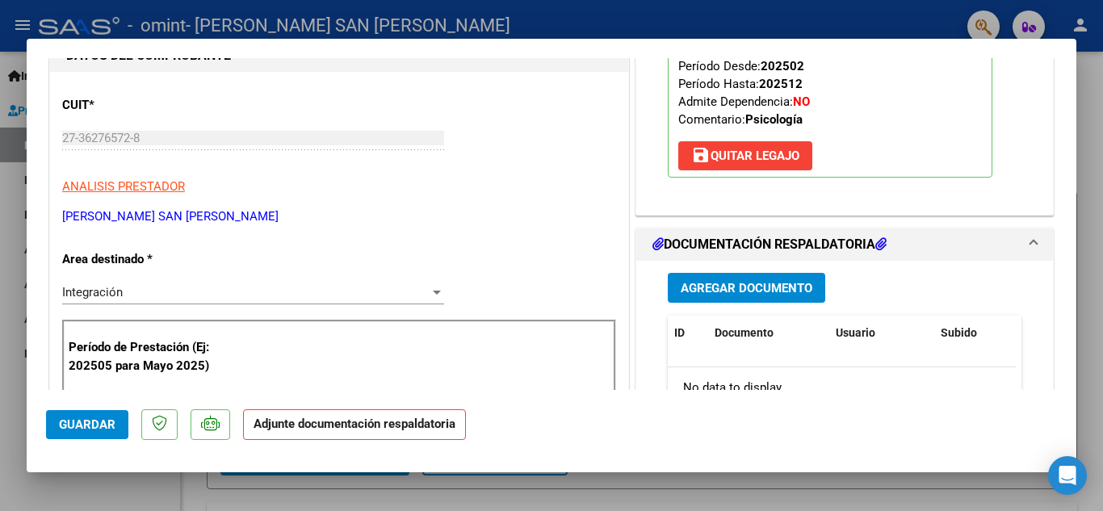
scroll to position [304, 0]
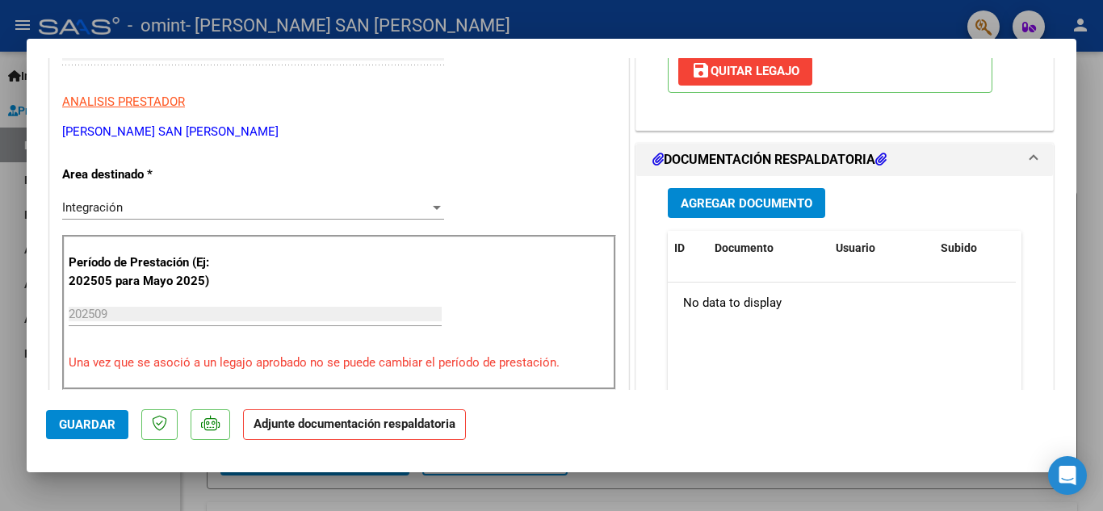
click at [797, 190] on button "Agregar Documento" at bounding box center [746, 203] width 157 height 30
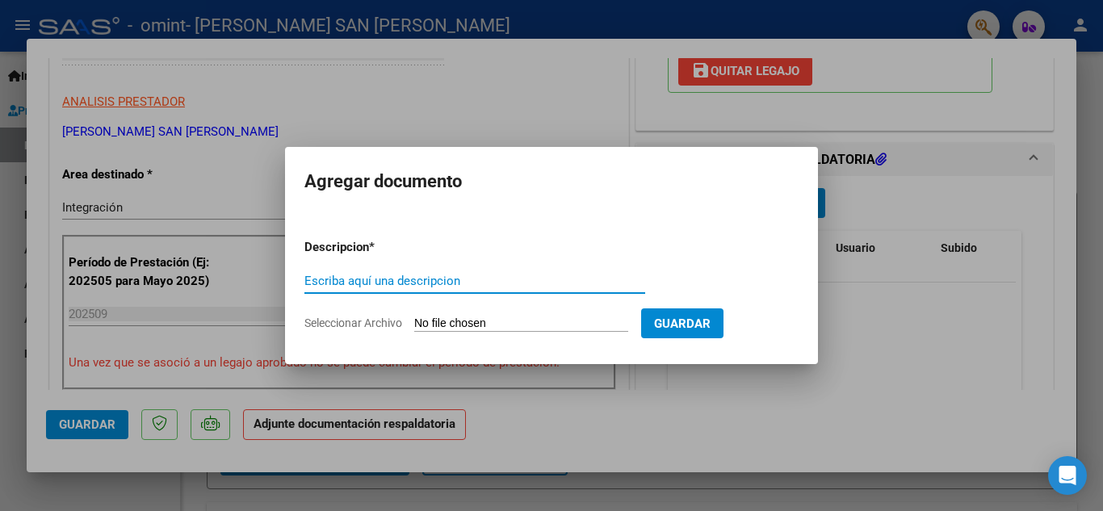
click at [366, 283] on input "Escriba aquí una descripcion" at bounding box center [474, 281] width 341 height 15
type input "planilla septiembre torino"
click at [440, 329] on input "Seleccionar Archivo" at bounding box center [521, 323] width 214 height 15
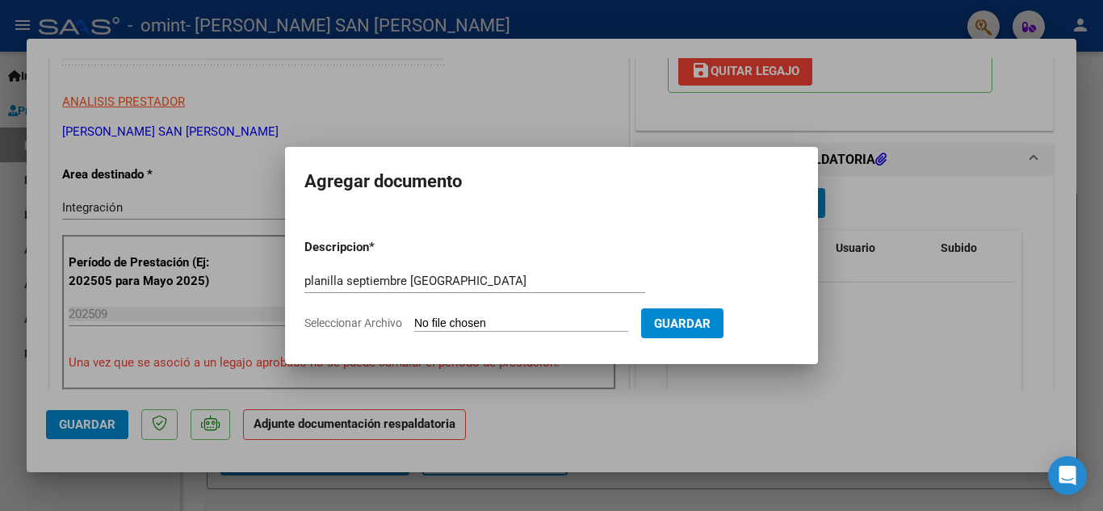
type input "C:\fakepath\planilla Torino sep25.pdf"
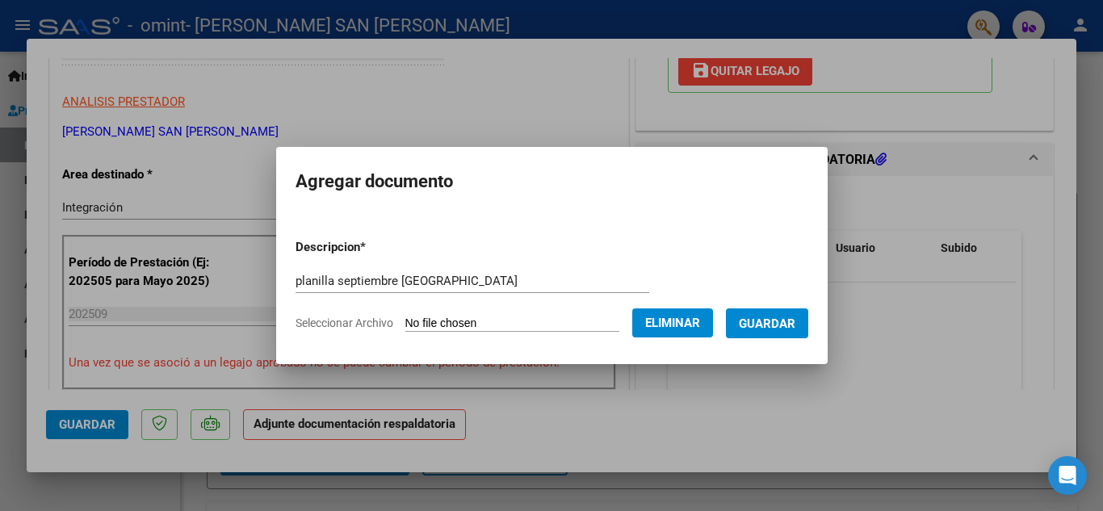
click at [781, 323] on span "Guardar" at bounding box center [767, 323] width 57 height 15
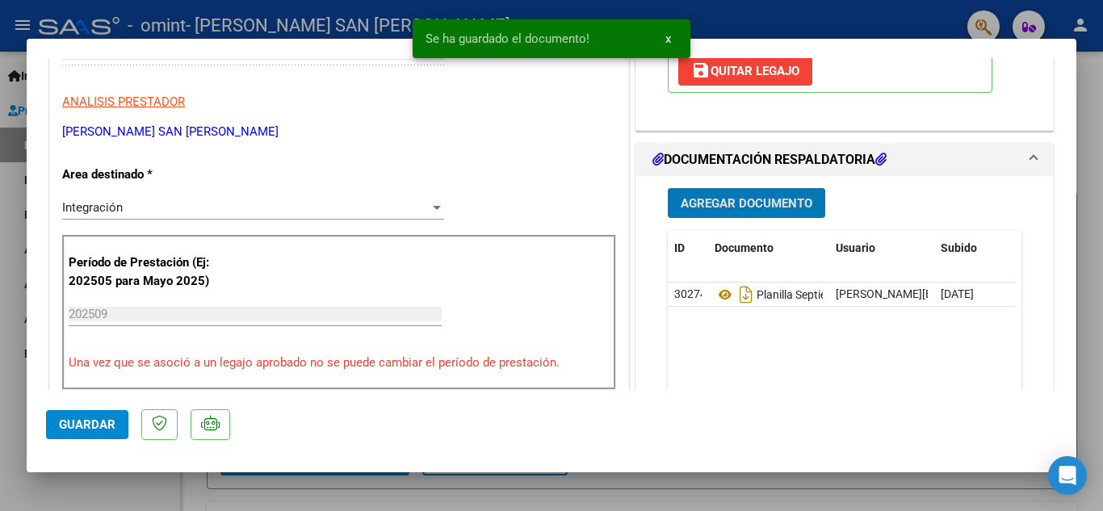
click at [86, 423] on span "Guardar" at bounding box center [87, 424] width 57 height 15
